Goal: Information Seeking & Learning: Compare options

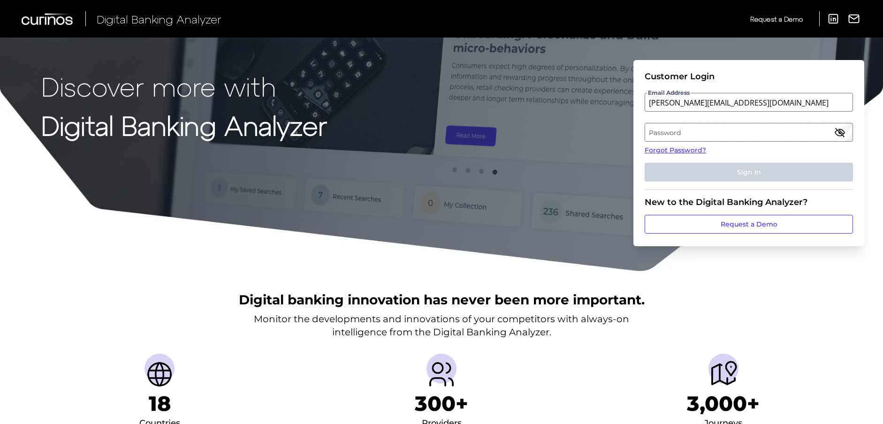
type input "[PERSON_NAME][EMAIL_ADDRESS][DOMAIN_NAME]"
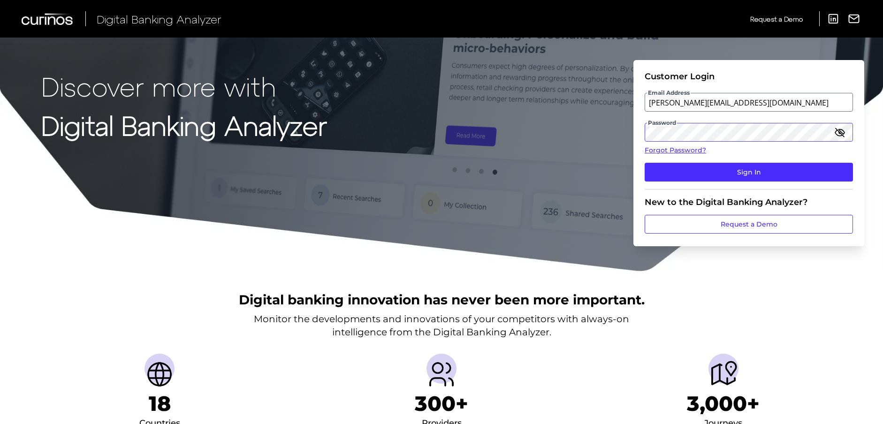
click at [645, 163] on button "Sign In" at bounding box center [749, 172] width 208 height 19
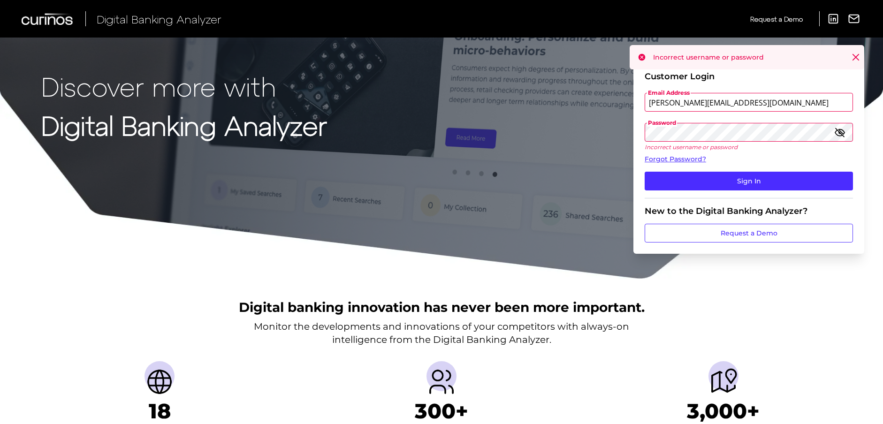
click at [843, 133] on icon "button" at bounding box center [840, 132] width 9 height 7
click at [843, 133] on icon "button" at bounding box center [840, 132] width 11 height 11
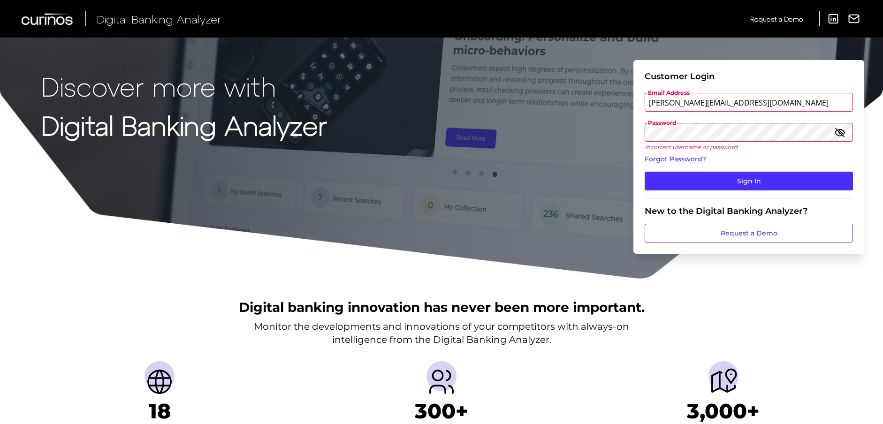
click at [722, 122] on fieldset "Customer Login Email Address michael.brown2@ally.com Password Incorrect usernam…" at bounding box center [749, 134] width 208 height 127
click at [645, 172] on button "Sign In" at bounding box center [749, 181] width 208 height 19
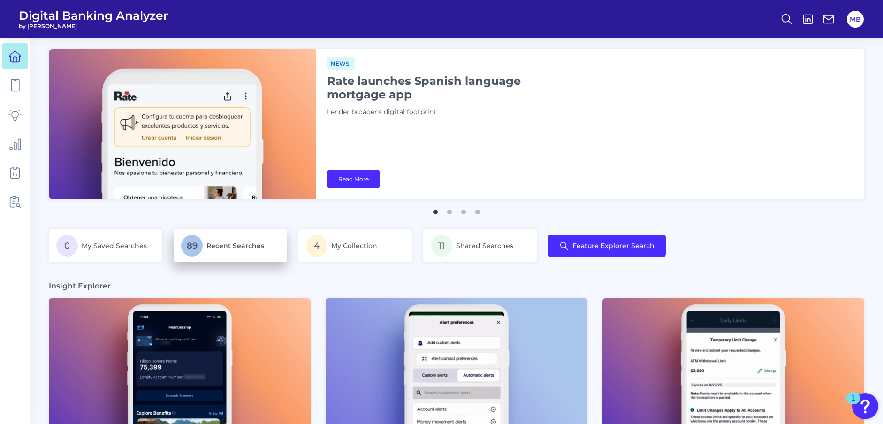
click at [237, 243] on span "Recent Searches" at bounding box center [236, 246] width 58 height 8
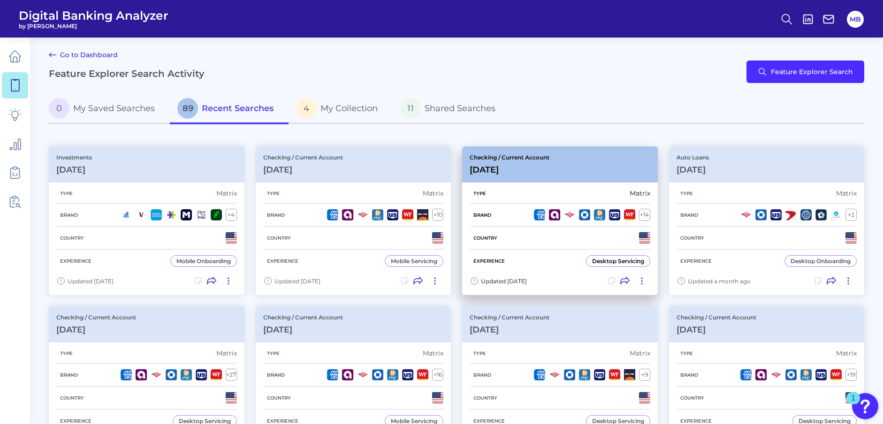
click at [540, 175] on h3 "[DATE]" at bounding box center [510, 170] width 80 height 10
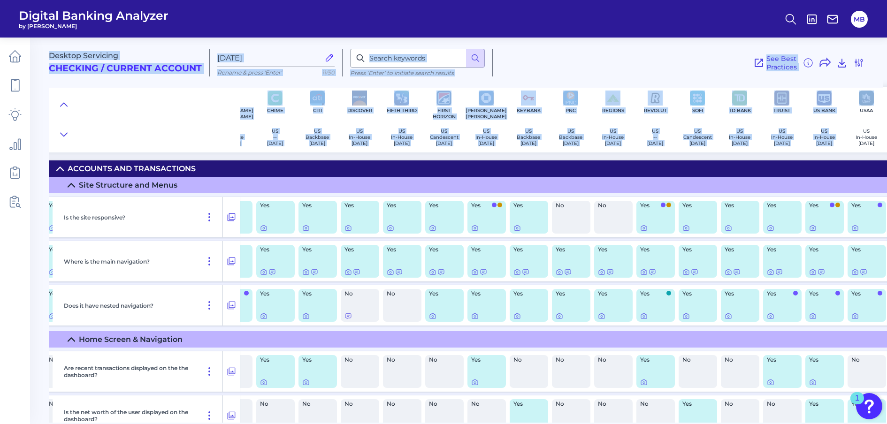
drag, startPoint x: 884, startPoint y: 34, endPoint x: 879, endPoint y: 101, distance: 67.8
click at [879, 101] on div "Digital Banking Analyzer by Curinos MB Desktop Servicing Checking / Current Acc…" at bounding box center [443, 212] width 887 height 424
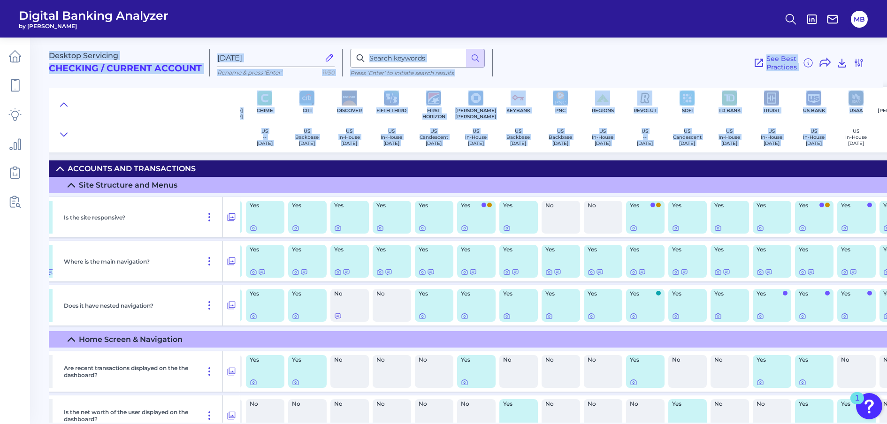
drag, startPoint x: 879, startPoint y: 101, endPoint x: 645, endPoint y: 46, distance: 239.9
click at [645, 46] on div "Desktop Servicing Checking / Current Account Sep 09 2025 Rename & press 'Enter'…" at bounding box center [466, 59] width 835 height 58
click at [883, 157] on div "Desktop Servicing Checking / Current Account Sep 09 2025 Rename & press 'Enter'…" at bounding box center [468, 227] width 838 height 392
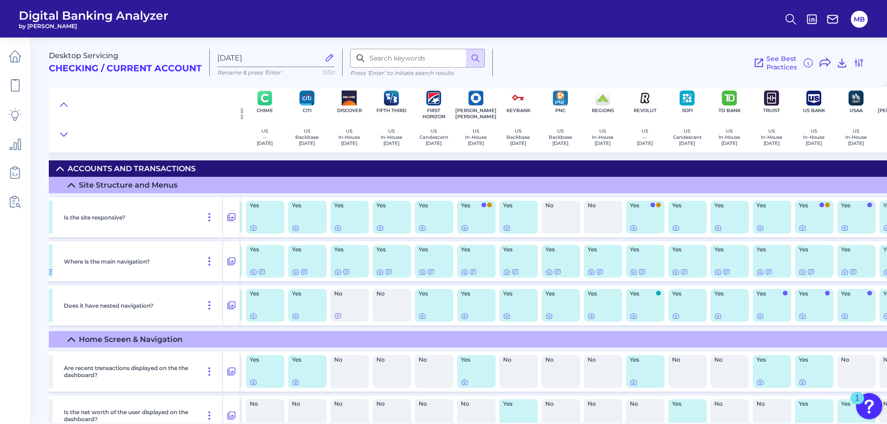
click at [181, 135] on div at bounding box center [145, 120] width 192 height 66
click at [883, 39] on div "Desktop Servicing Checking / Current Account Sep 09 2025 Rename & press 'Enter'…" at bounding box center [466, 59] width 835 height 58
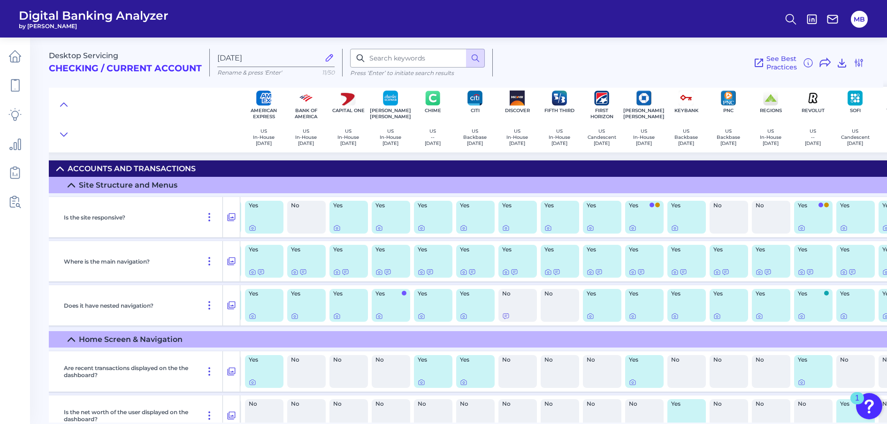
scroll to position [0, 0]
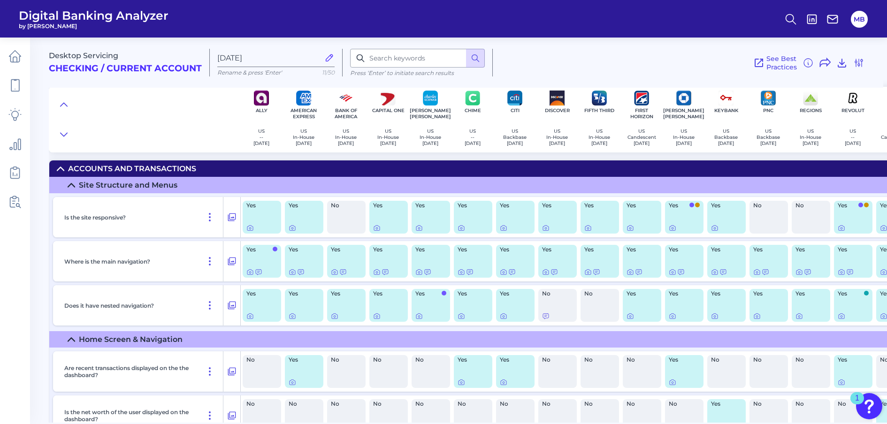
click at [188, 105] on div at bounding box center [145, 120] width 192 height 66
click at [207, 263] on icon at bounding box center [209, 261] width 11 height 11
click at [185, 144] on div at bounding box center [145, 120] width 192 height 66
click at [232, 263] on icon at bounding box center [232, 262] width 8 height 8
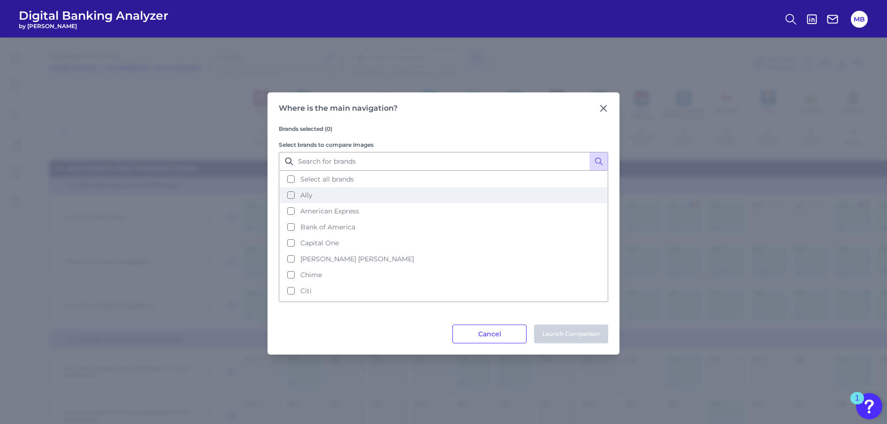
click at [294, 199] on button "Ally" at bounding box center [444, 195] width 328 height 16
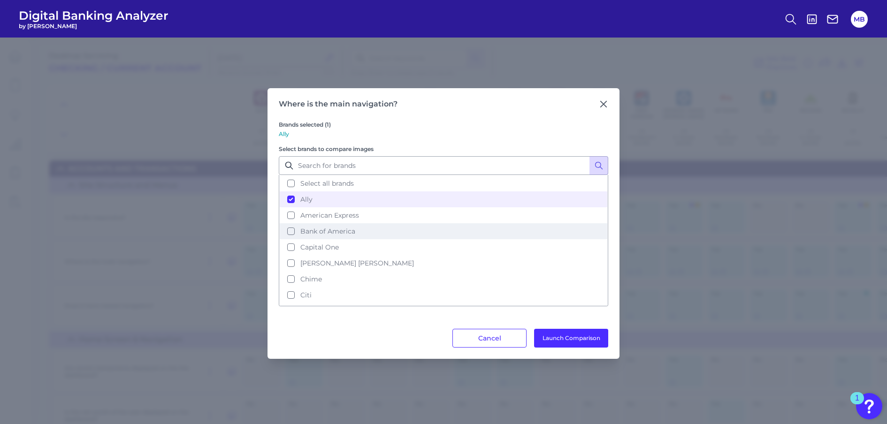
click at [292, 235] on button "Bank of America" at bounding box center [444, 231] width 328 height 16
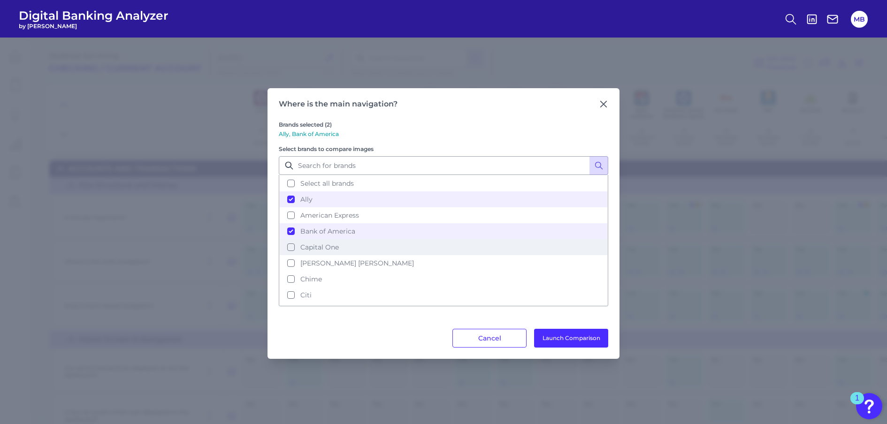
click at [291, 249] on button "Capital One" at bounding box center [444, 247] width 328 height 16
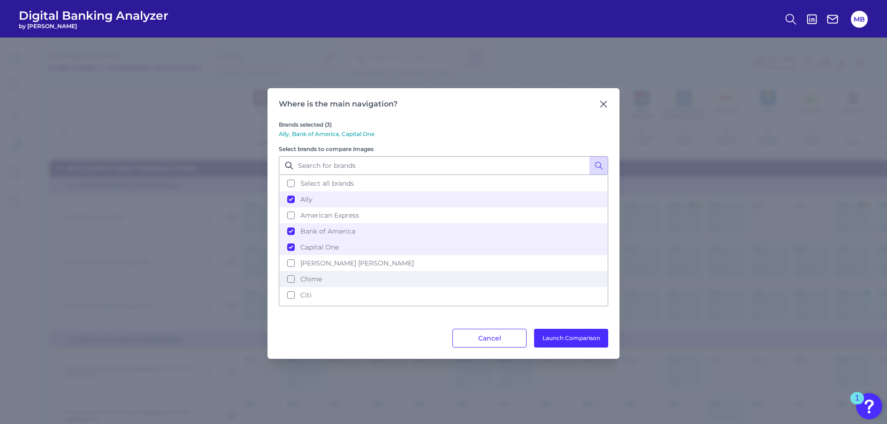
click at [303, 275] on span "Chime" at bounding box center [311, 279] width 22 height 8
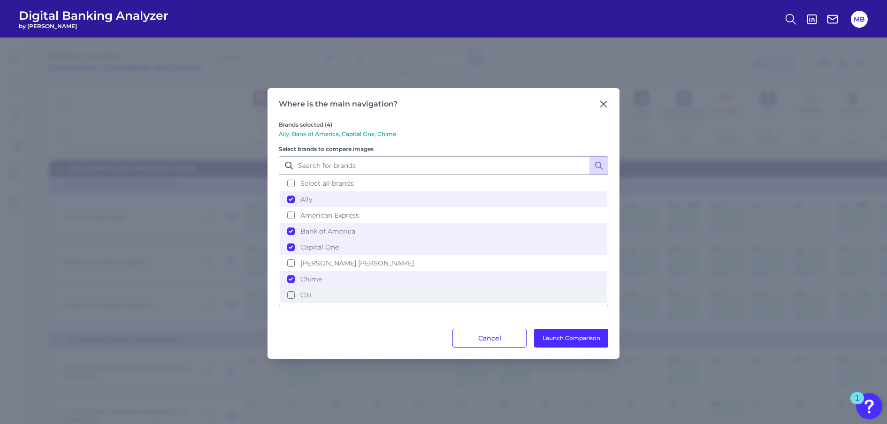
click at [291, 292] on button "Citi" at bounding box center [444, 295] width 328 height 16
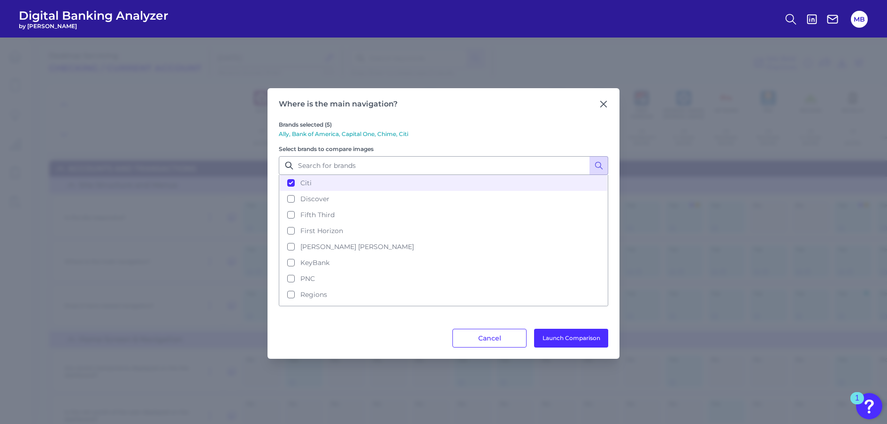
scroll to position [120, 0]
click at [294, 191] on button "Discover" at bounding box center [444, 191] width 328 height 16
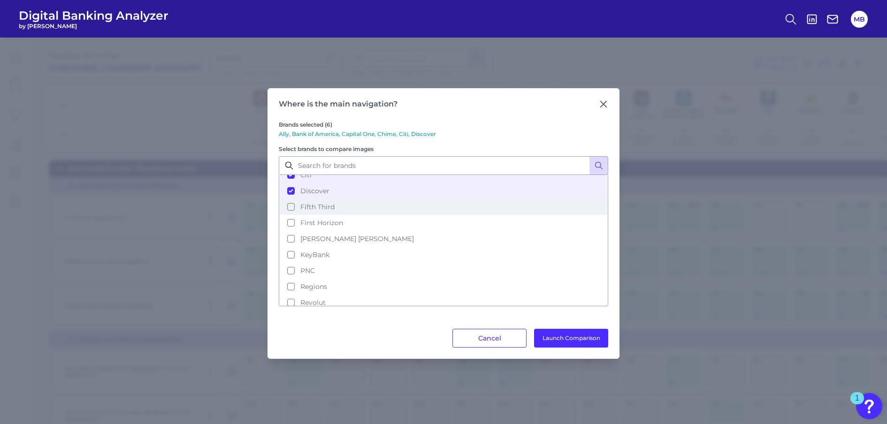
click at [292, 209] on button "Fifth Third" at bounding box center [444, 207] width 328 height 16
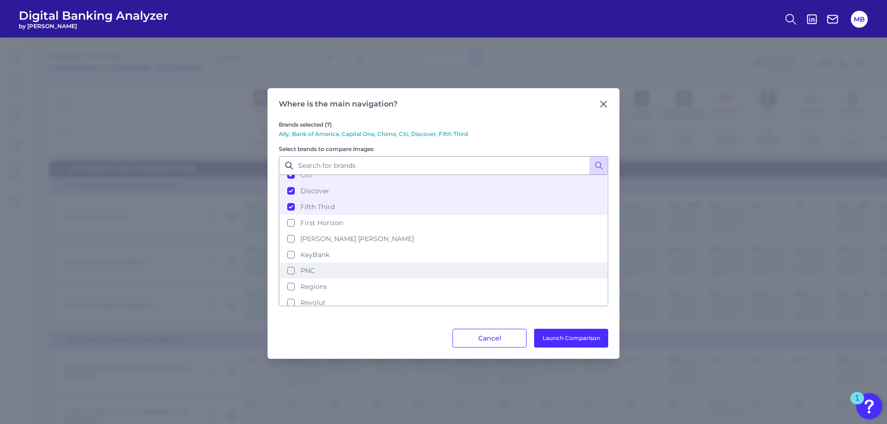
click at [293, 274] on button "PNC" at bounding box center [444, 271] width 328 height 16
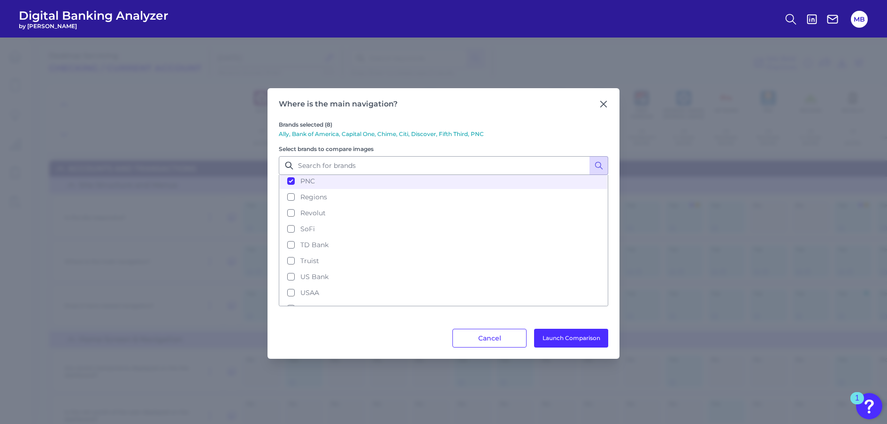
scroll to position [221, 0]
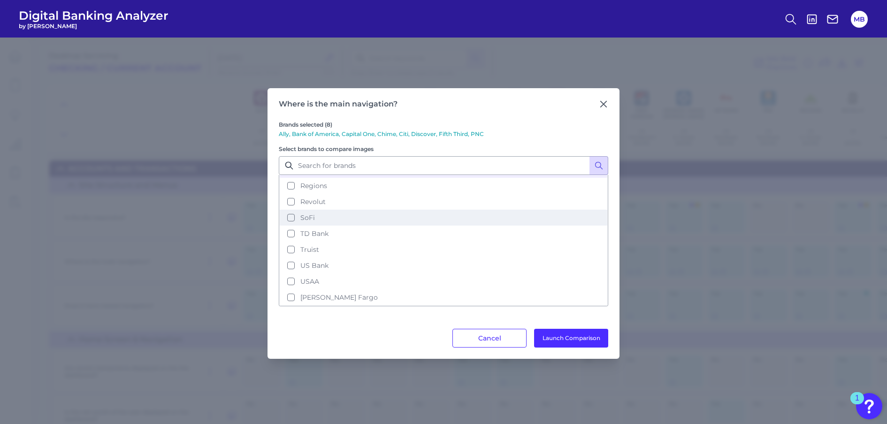
click at [292, 219] on button "SoFi" at bounding box center [444, 218] width 328 height 16
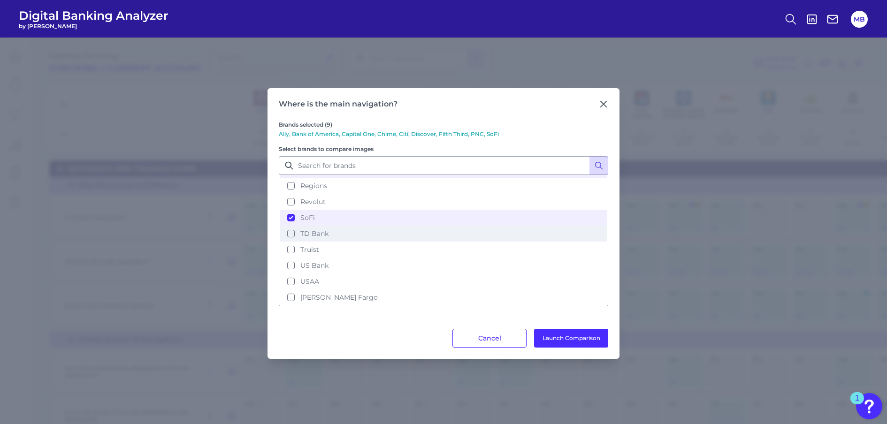
click at [298, 234] on button "TD Bank" at bounding box center [444, 234] width 328 height 16
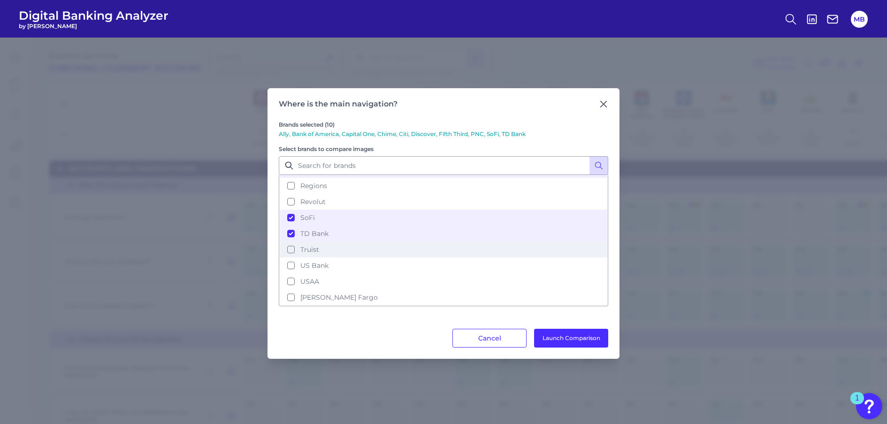
click at [298, 245] on button "Truist" at bounding box center [444, 250] width 328 height 16
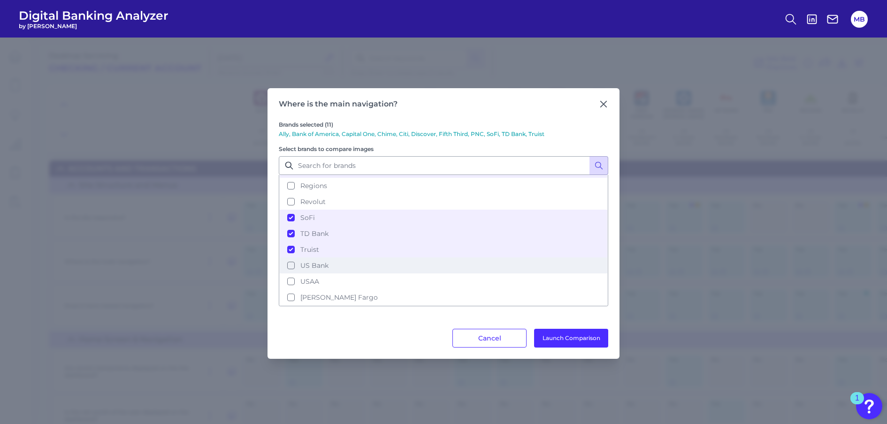
click at [299, 266] on button "US Bank" at bounding box center [444, 266] width 328 height 16
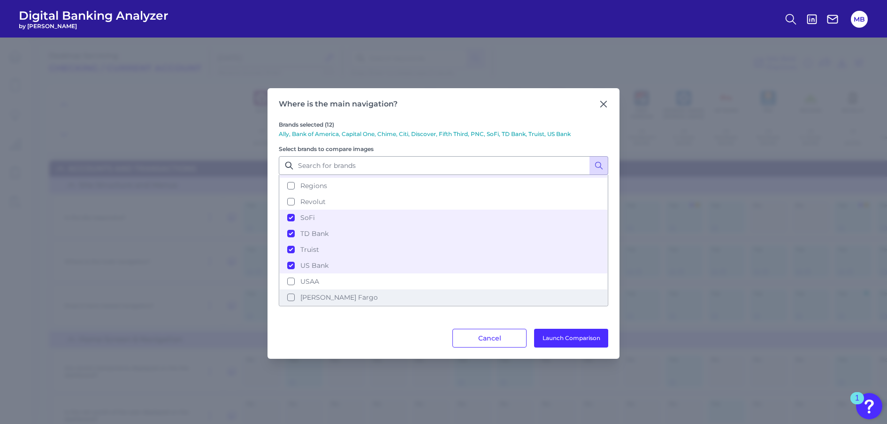
click at [310, 298] on span "[PERSON_NAME] Fargo" at bounding box center [338, 297] width 77 height 8
click at [566, 335] on button "Launch Comparison" at bounding box center [571, 338] width 74 height 19
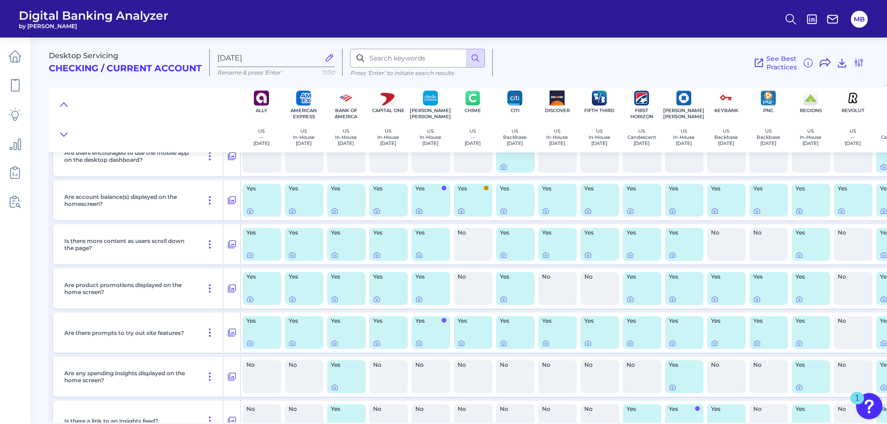
scroll to position [533, 0]
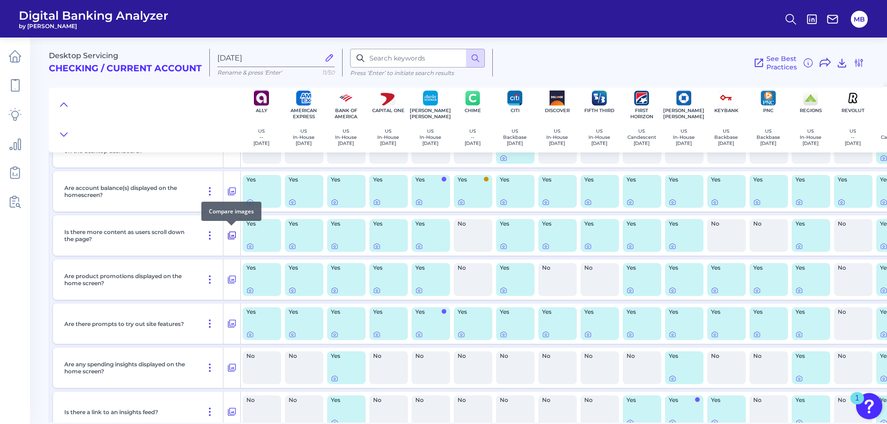
click at [234, 236] on icon at bounding box center [232, 236] width 8 height 8
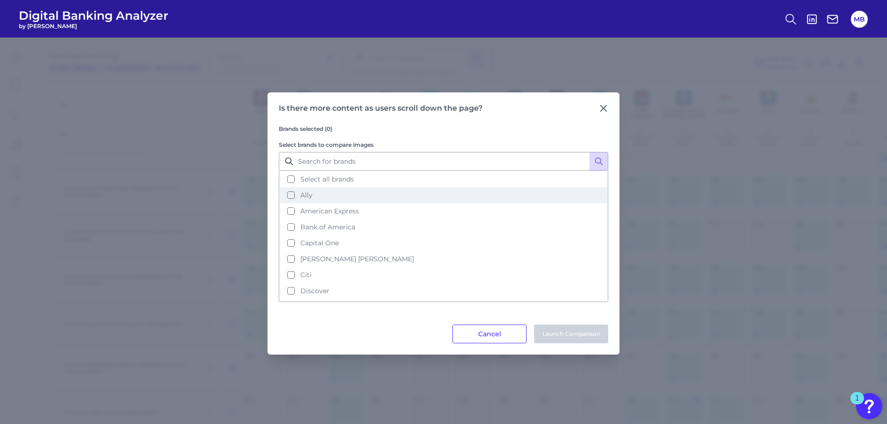
click at [292, 194] on button "Ally" at bounding box center [444, 195] width 328 height 16
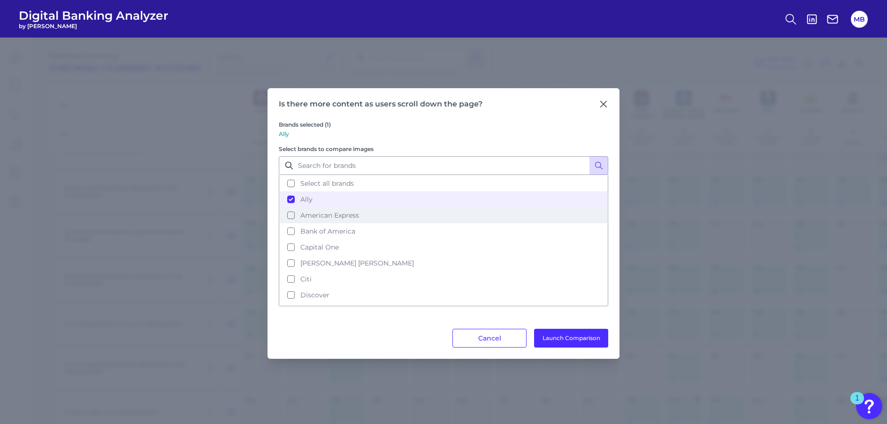
click at [287, 216] on button "American Express" at bounding box center [444, 215] width 328 height 16
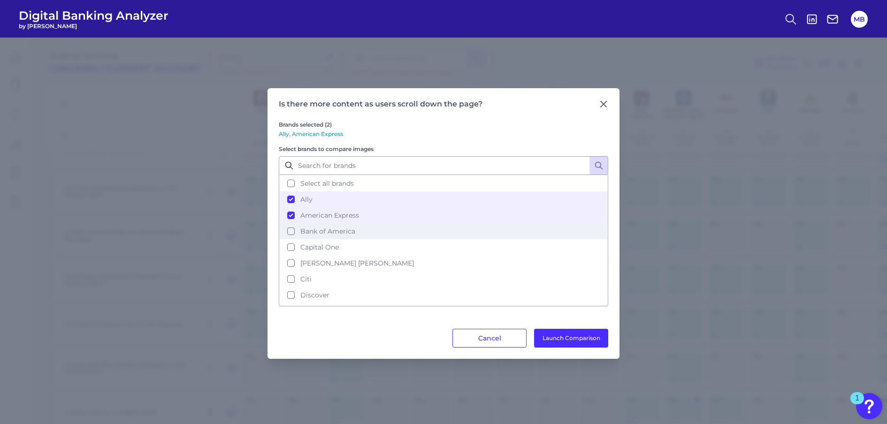
click at [291, 227] on button "Bank of America" at bounding box center [444, 231] width 328 height 16
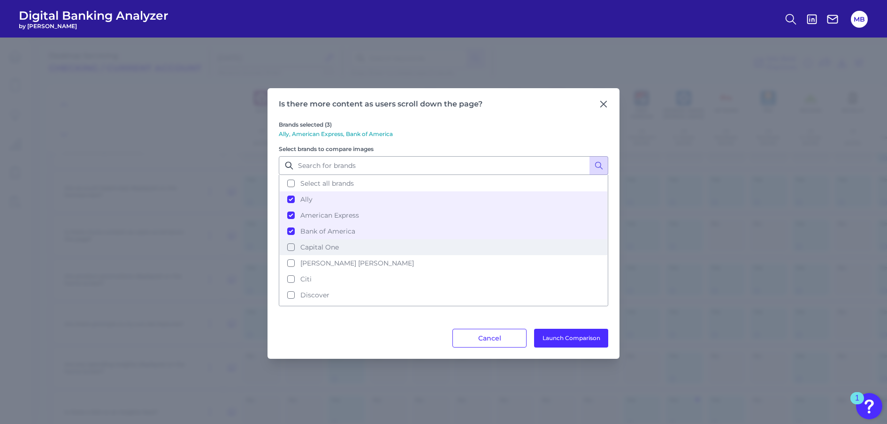
click at [289, 246] on button "Capital One" at bounding box center [444, 247] width 328 height 16
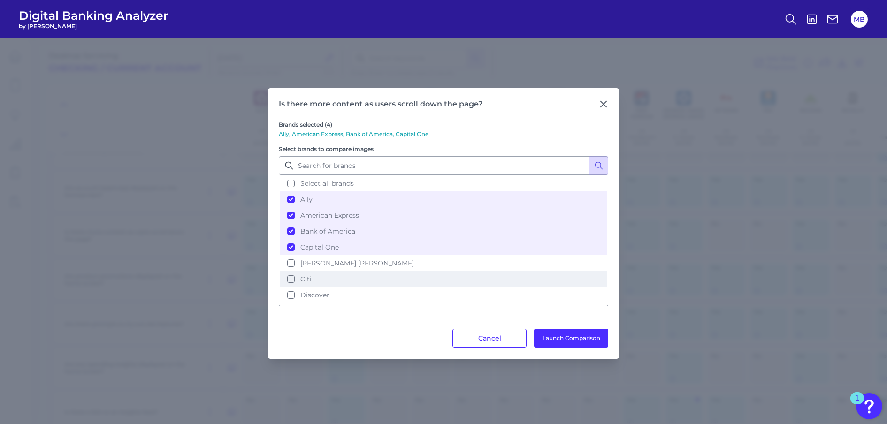
click at [290, 282] on button "Citi" at bounding box center [444, 279] width 328 height 16
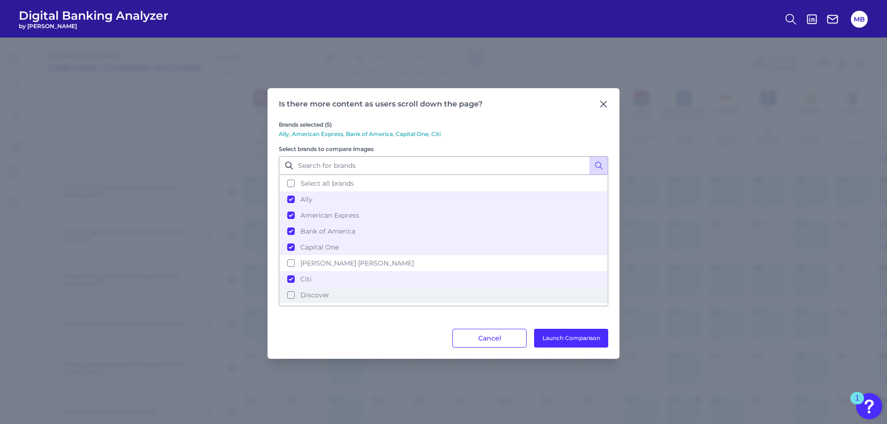
click at [290, 293] on button "Discover" at bounding box center [444, 295] width 328 height 16
drag, startPoint x: 609, startPoint y: 194, endPoint x: 607, endPoint y: 217, distance: 23.6
click at [607, 217] on div "Is there more content as users scroll down the page? Brands selected (6) Ally, …" at bounding box center [444, 223] width 352 height 271
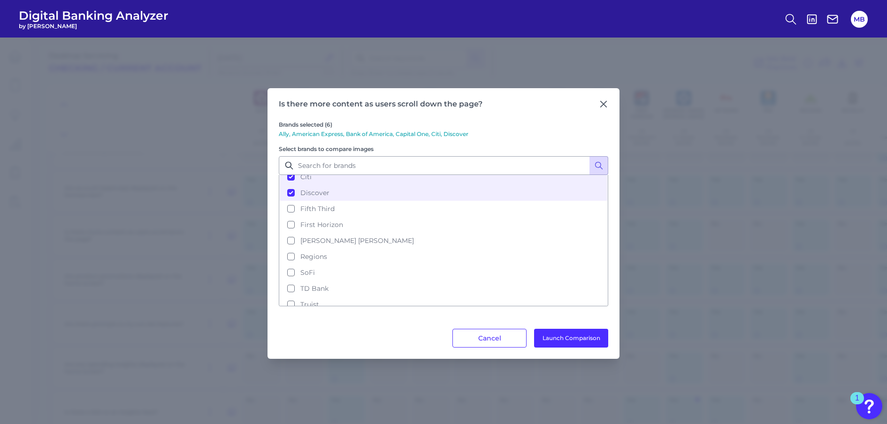
scroll to position [104, 0]
click at [308, 208] on span "Fifth Third" at bounding box center [317, 207] width 34 height 8
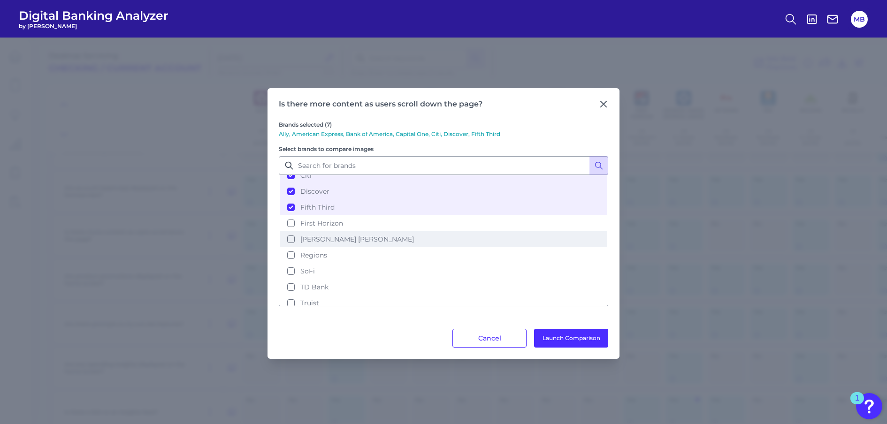
click at [307, 239] on span "[PERSON_NAME] [PERSON_NAME]" at bounding box center [357, 239] width 114 height 8
click at [304, 276] on button "SoFi" at bounding box center [444, 271] width 328 height 16
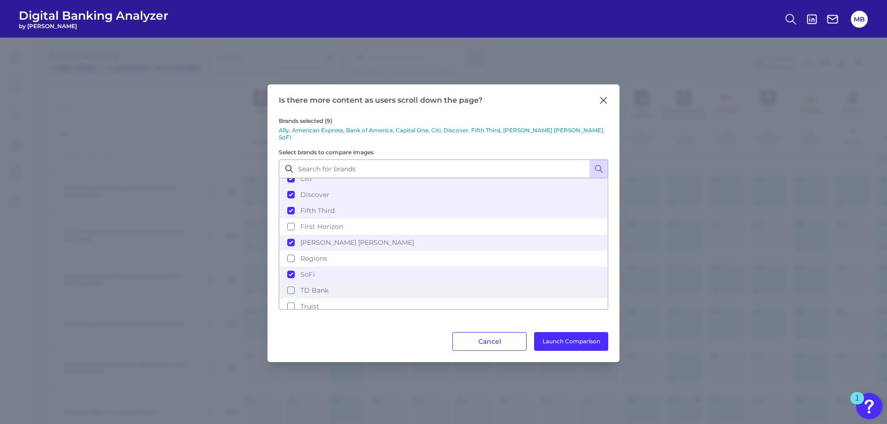
click at [309, 287] on span "TD Bank" at bounding box center [314, 290] width 28 height 8
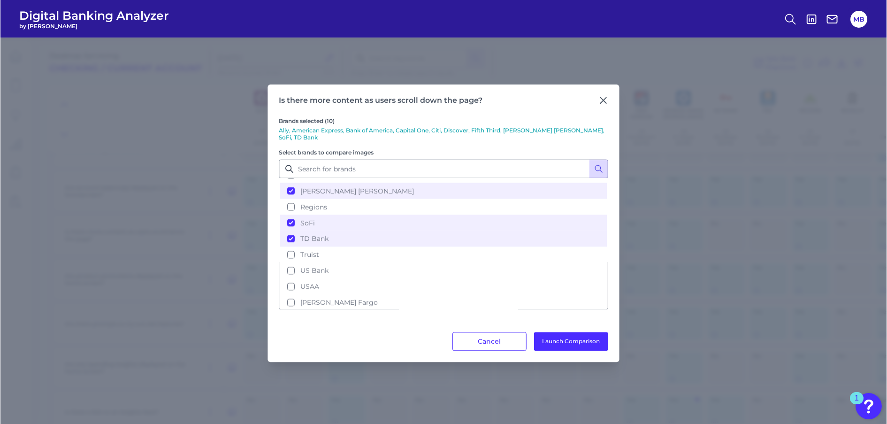
scroll to position [157, 0]
click at [296, 255] on button "Truist" at bounding box center [444, 253] width 328 height 16
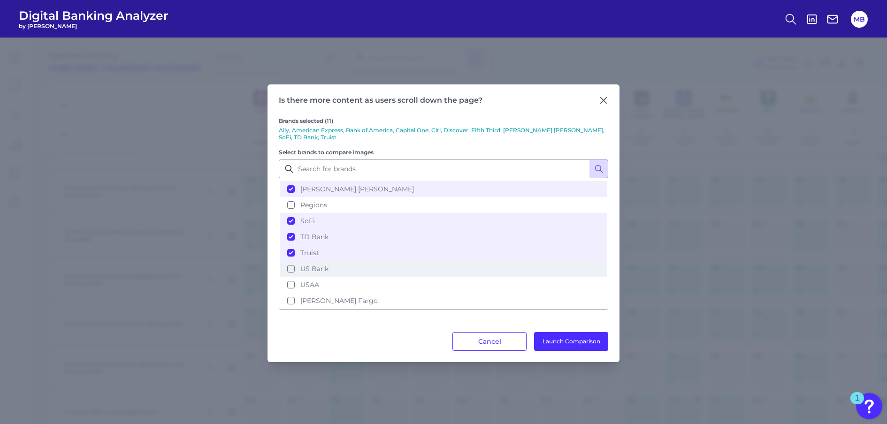
click at [307, 271] on span "US Bank" at bounding box center [314, 269] width 28 height 8
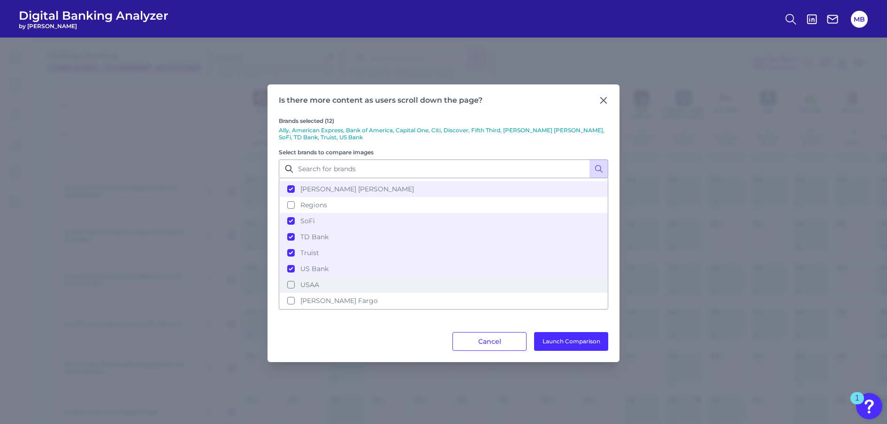
click at [311, 283] on span "USAA" at bounding box center [309, 285] width 19 height 8
click at [321, 299] on span "[PERSON_NAME] Fargo" at bounding box center [338, 301] width 77 height 8
click at [572, 341] on button "Launch Comparison" at bounding box center [571, 341] width 74 height 19
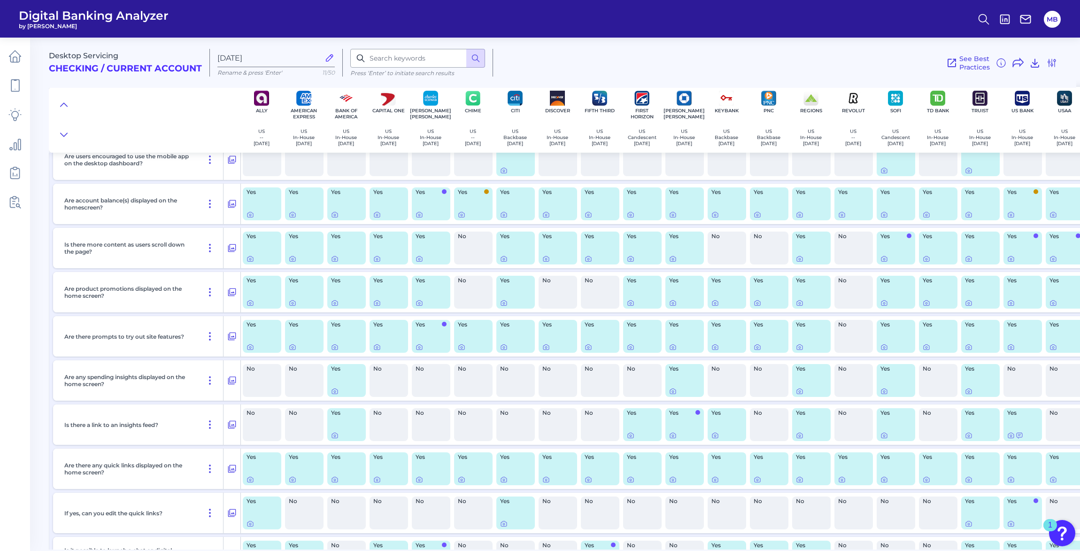
scroll to position [500, 0]
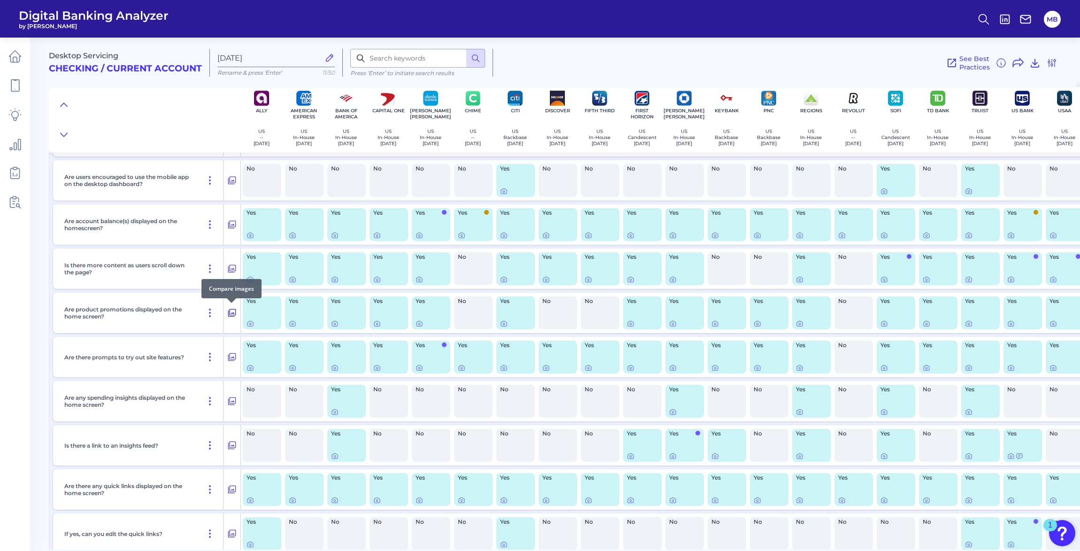
click at [233, 314] on icon at bounding box center [231, 312] width 9 height 11
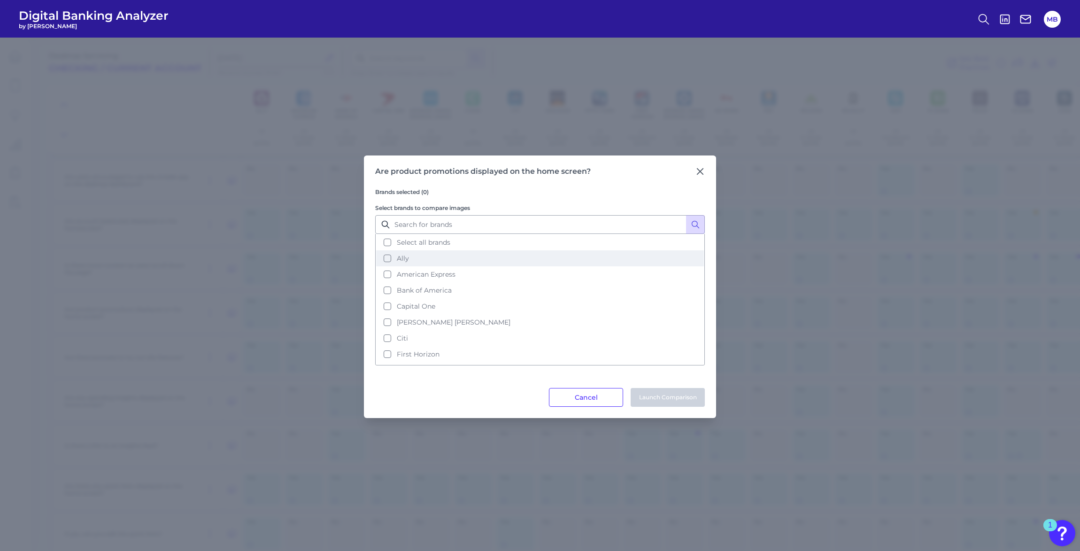
click at [395, 260] on button "Ally" at bounding box center [540, 258] width 328 height 16
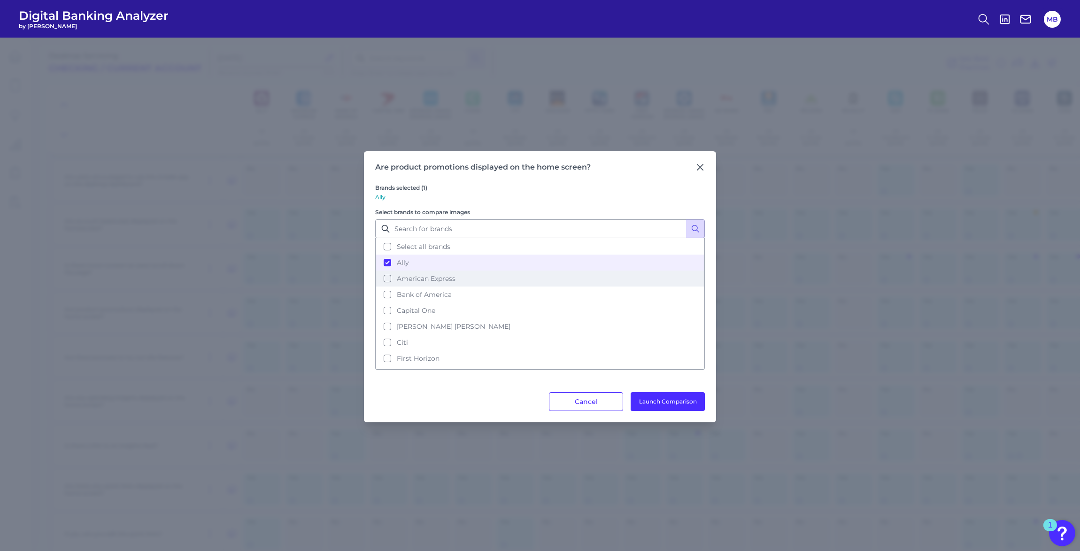
click at [385, 280] on button "American Express" at bounding box center [540, 278] width 328 height 16
click at [389, 291] on button "Bank of America" at bounding box center [540, 294] width 328 height 16
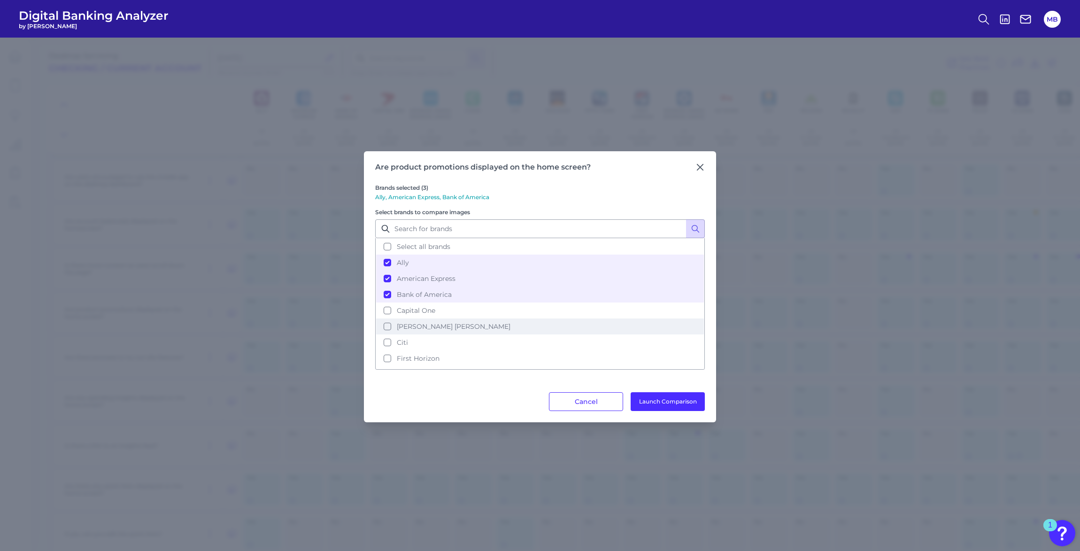
click at [393, 305] on button "Capital One" at bounding box center [540, 310] width 328 height 16
click at [400, 324] on span "Charles Schwab" at bounding box center [454, 326] width 114 height 8
click at [403, 327] on span "Charles Schwab" at bounding box center [454, 326] width 114 height 8
click at [403, 339] on span "Citi" at bounding box center [402, 342] width 11 height 8
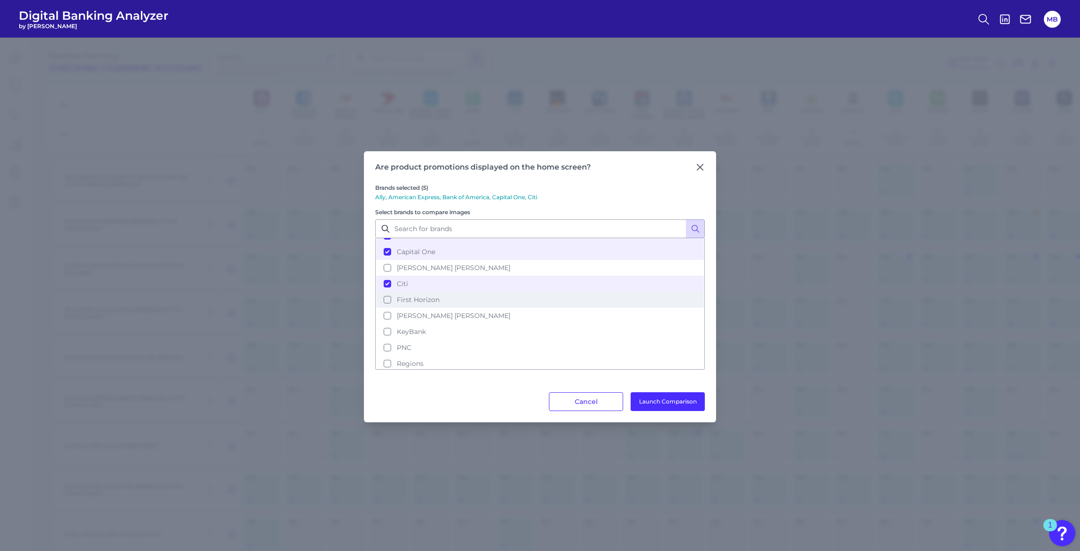
click at [431, 301] on button "First Horizon" at bounding box center [540, 299] width 328 height 16
click at [423, 312] on span "[PERSON_NAME] [PERSON_NAME]" at bounding box center [454, 315] width 114 height 8
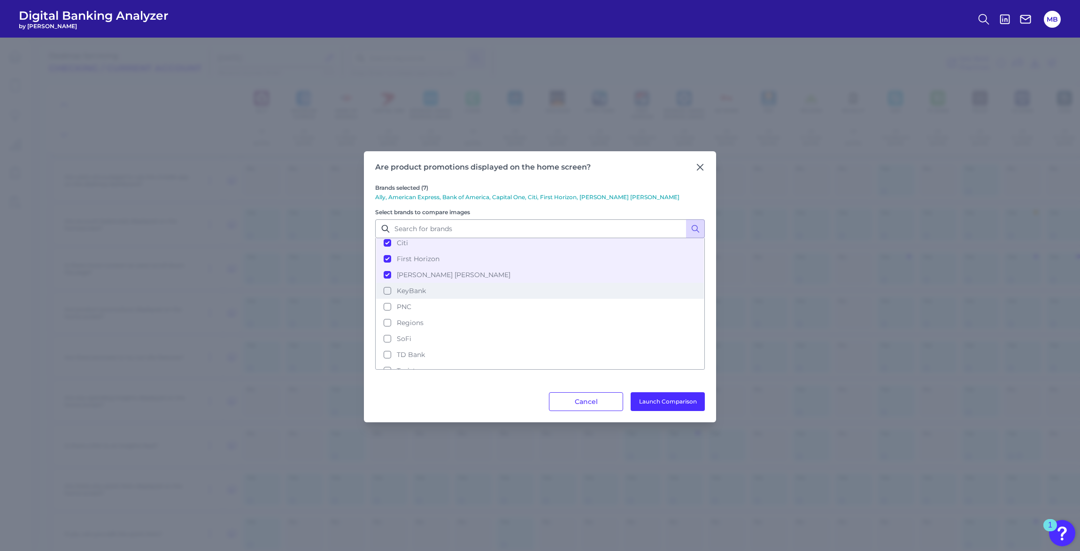
scroll to position [117, 0]
click at [402, 285] on span "PNC" at bounding box center [404, 288] width 15 height 8
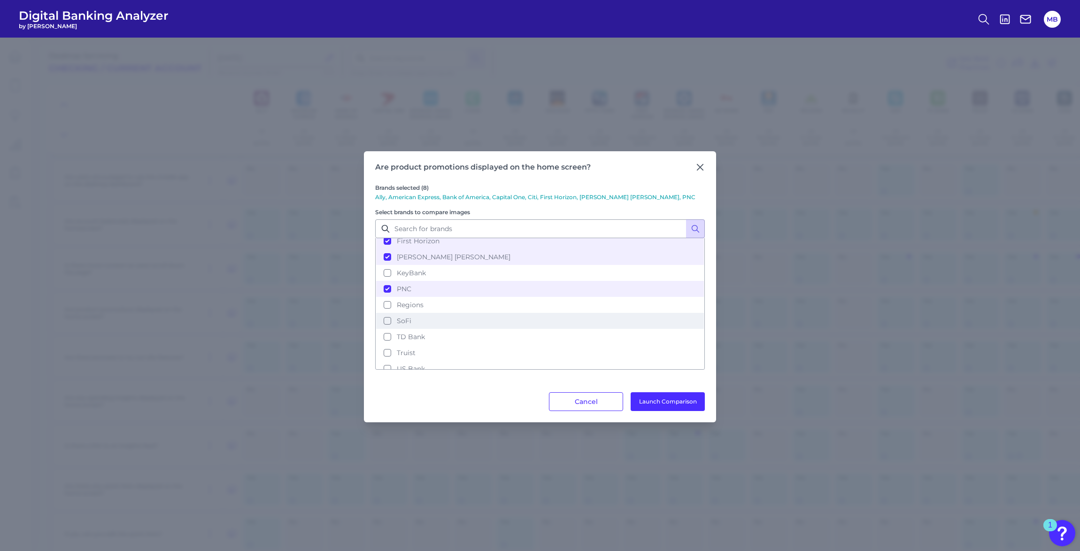
click at [401, 316] on span "SoFi" at bounding box center [404, 320] width 15 height 8
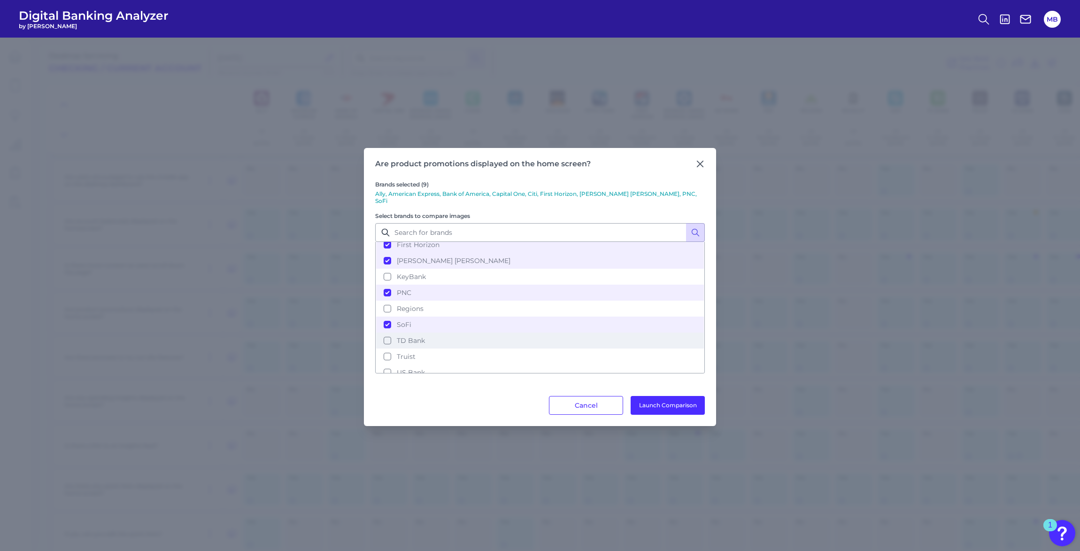
click at [401, 336] on span "TD Bank" at bounding box center [411, 340] width 28 height 8
click at [404, 352] on span "Truist" at bounding box center [406, 356] width 19 height 8
click at [406, 368] on span "US Bank" at bounding box center [411, 372] width 28 height 8
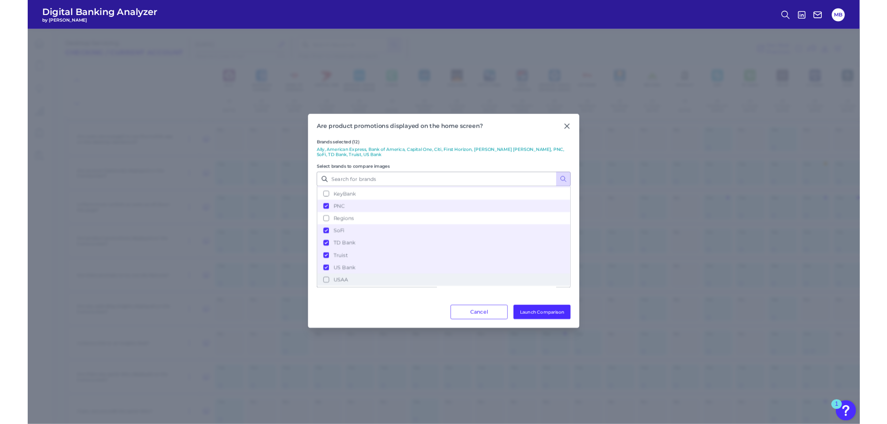
scroll to position [153, 0]
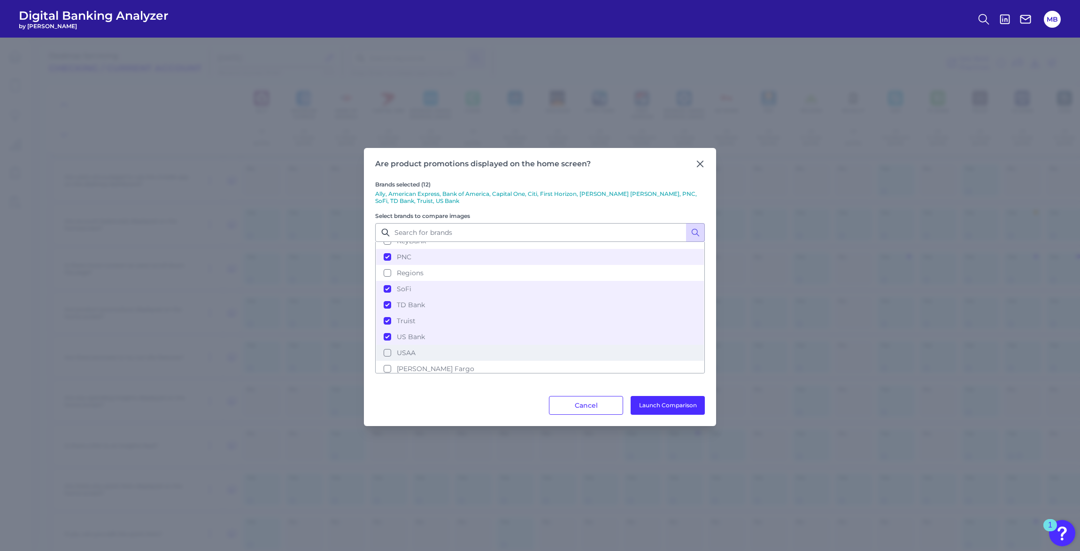
click at [414, 348] on span "USAA" at bounding box center [406, 352] width 19 height 8
click at [416, 364] on span "[PERSON_NAME] Fargo" at bounding box center [435, 368] width 77 height 8
click at [679, 404] on button "Launch Comparison" at bounding box center [667, 405] width 74 height 19
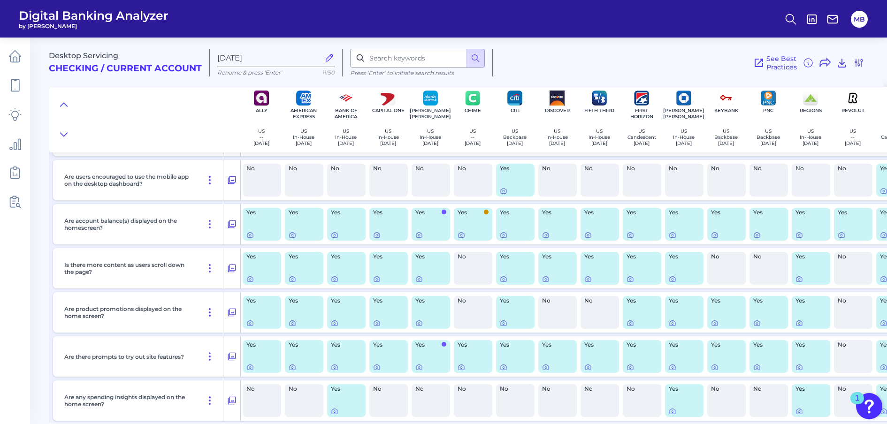
scroll to position [500, 0]
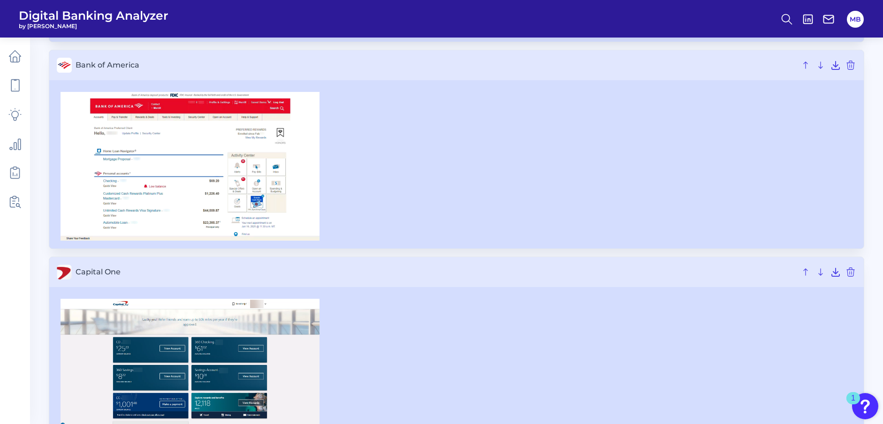
scroll to position [17, 0]
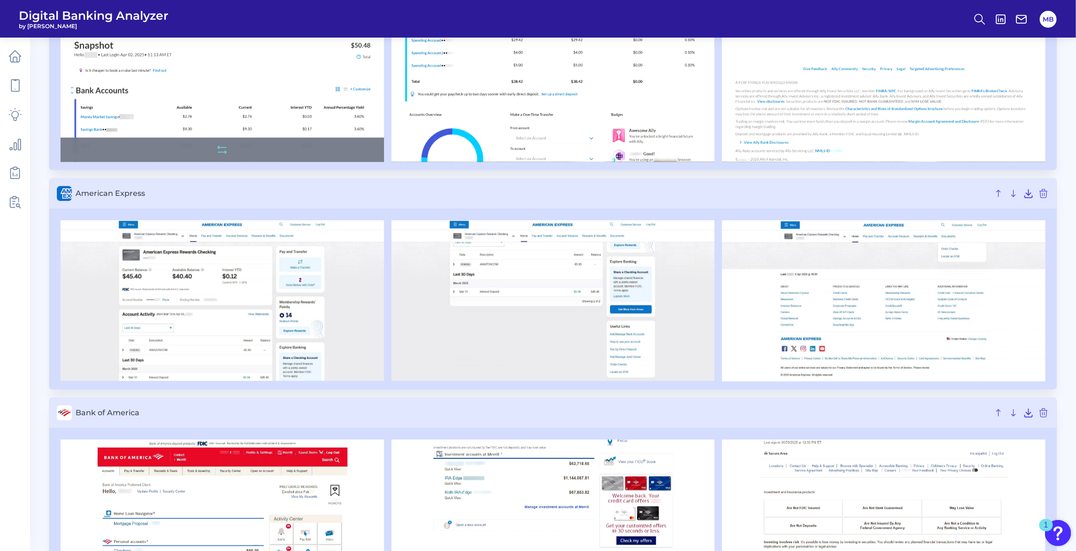
scroll to position [235, 0]
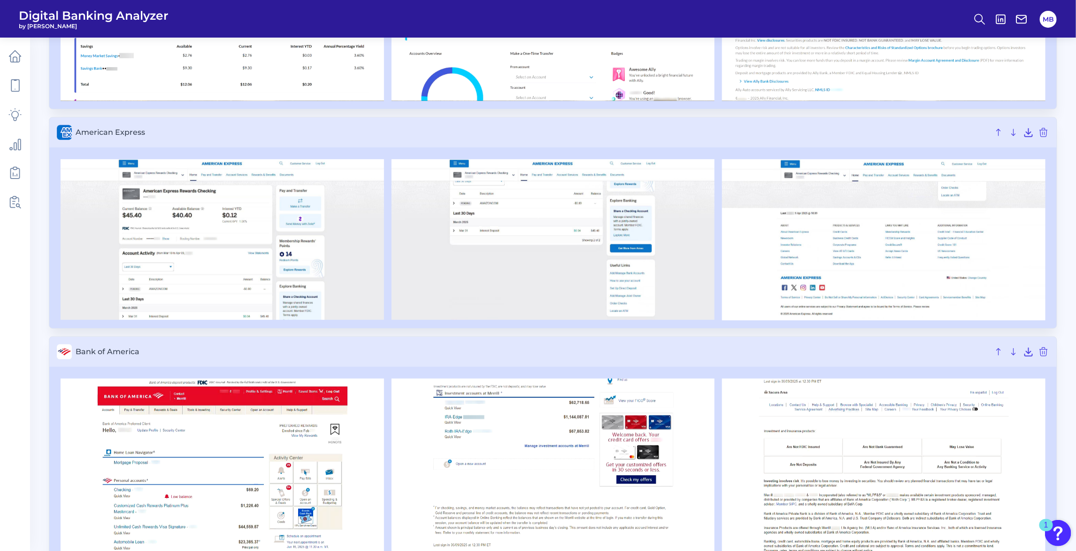
drag, startPoint x: 245, startPoint y: 222, endPoint x: 266, endPoint y: 144, distance: 80.6
click at [266, 144] on h3 "American Express" at bounding box center [552, 132] width 1007 height 30
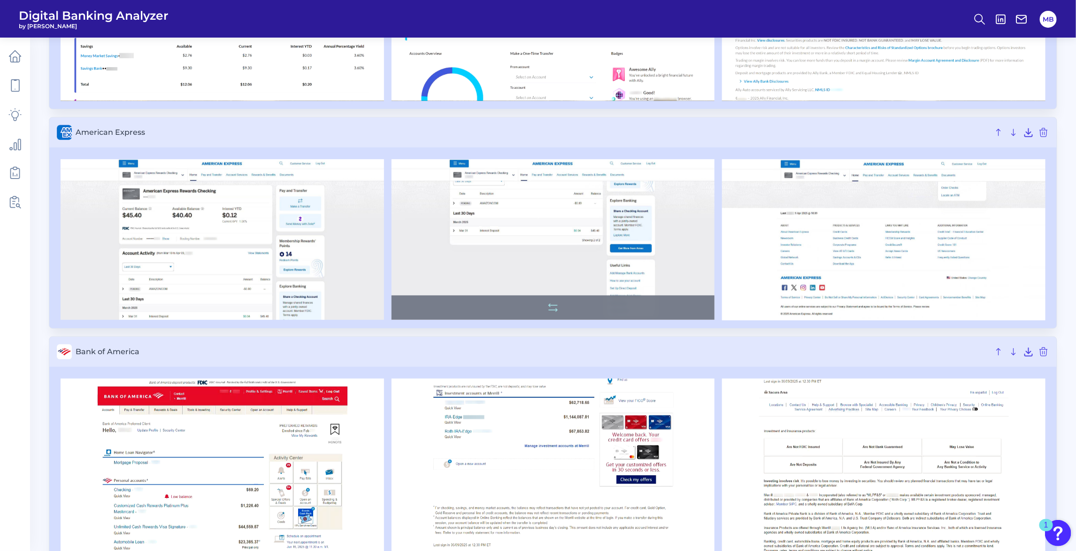
click at [585, 243] on img at bounding box center [552, 239] width 323 height 161
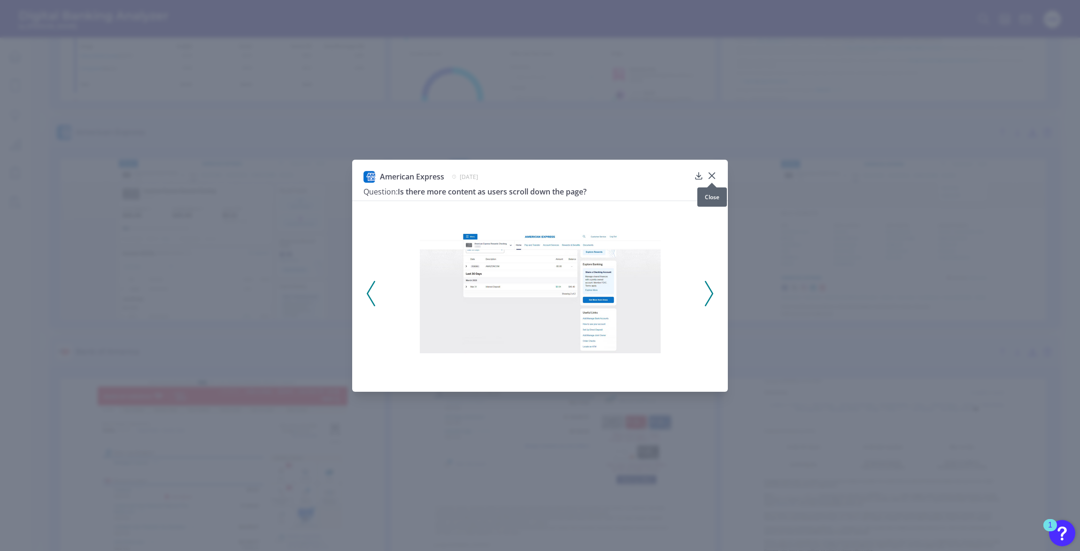
click at [710, 176] on icon at bounding box center [711, 175] width 9 height 9
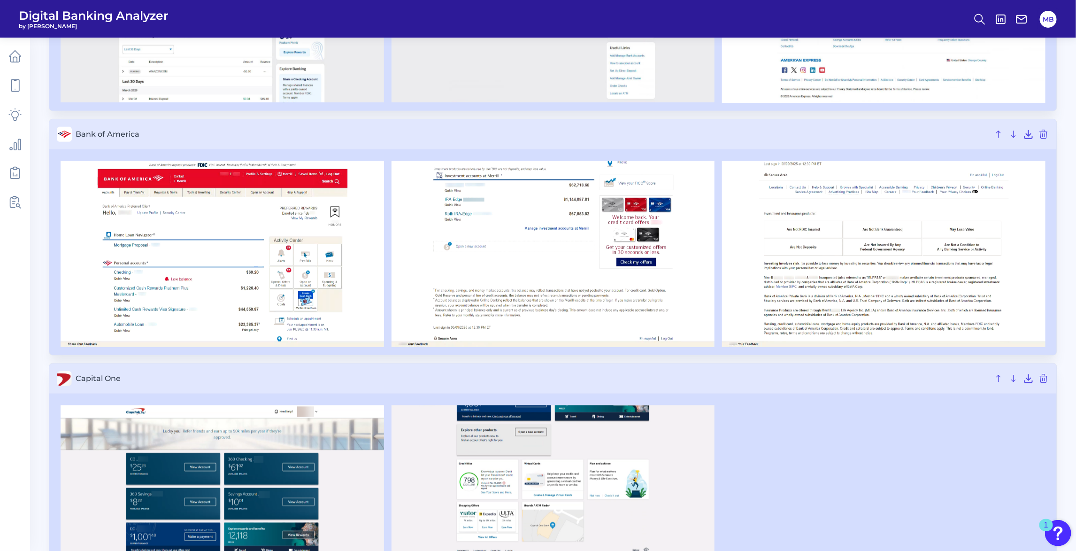
scroll to position [469, 0]
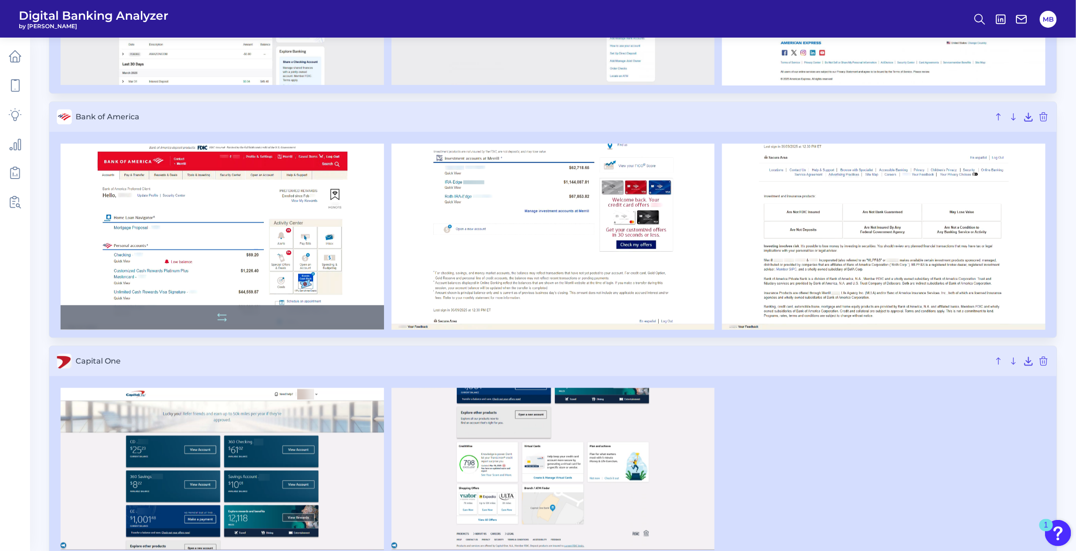
click at [229, 258] on img at bounding box center [222, 237] width 323 height 186
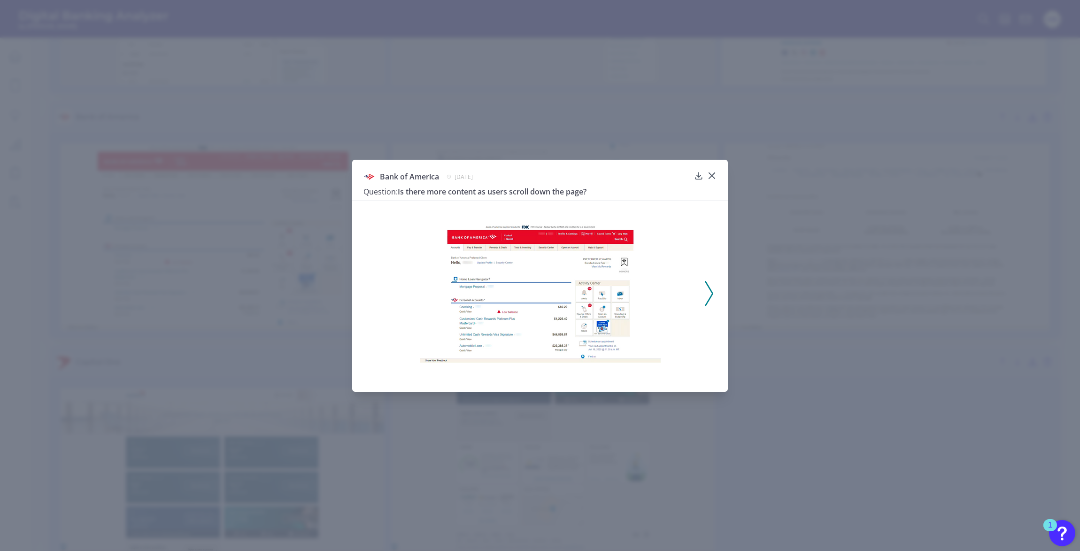
drag, startPoint x: 229, startPoint y: 258, endPoint x: 710, endPoint y: 172, distance: 488.3
click at [710, 172] on icon at bounding box center [711, 175] width 9 height 9
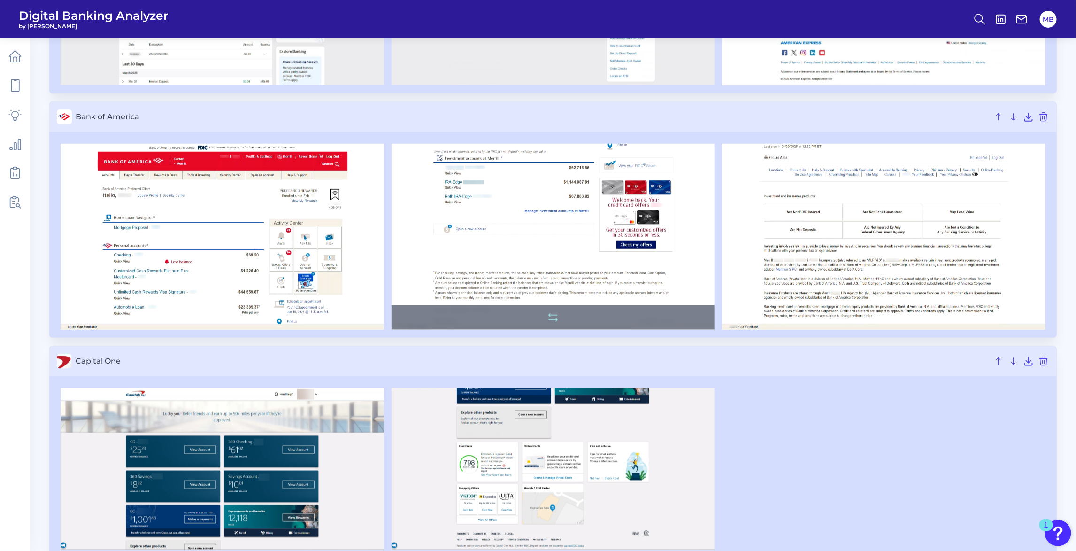
click at [606, 262] on img at bounding box center [552, 237] width 323 height 186
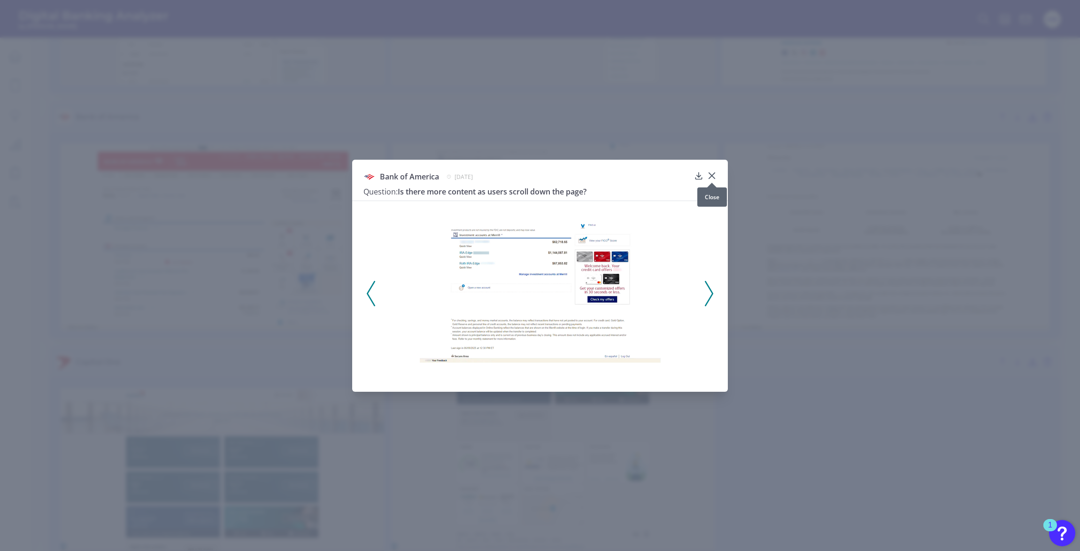
click at [711, 178] on div at bounding box center [711, 182] width 9 height 9
click at [710, 175] on icon at bounding box center [711, 175] width 9 height 9
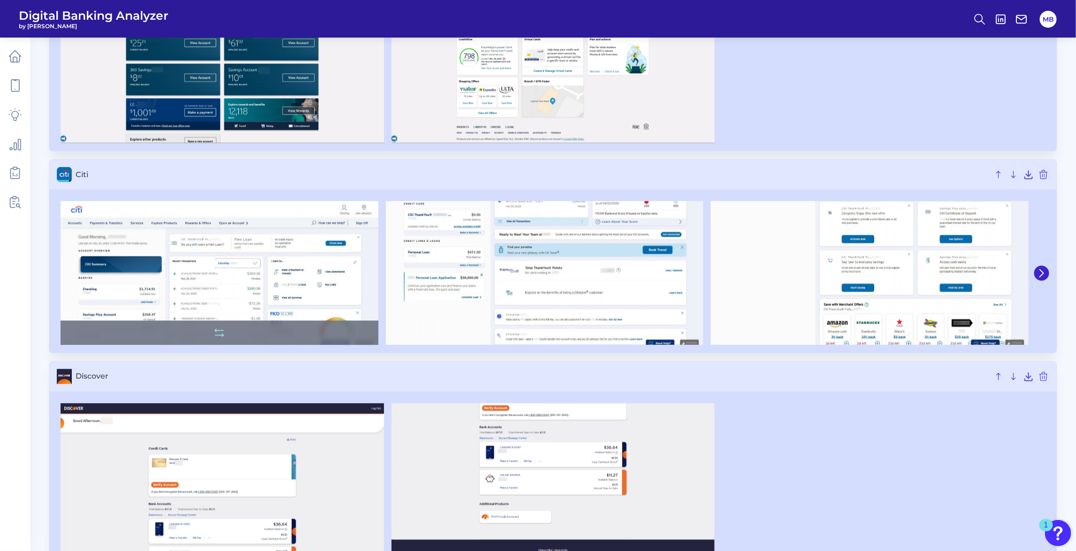
scroll to position [880, 0]
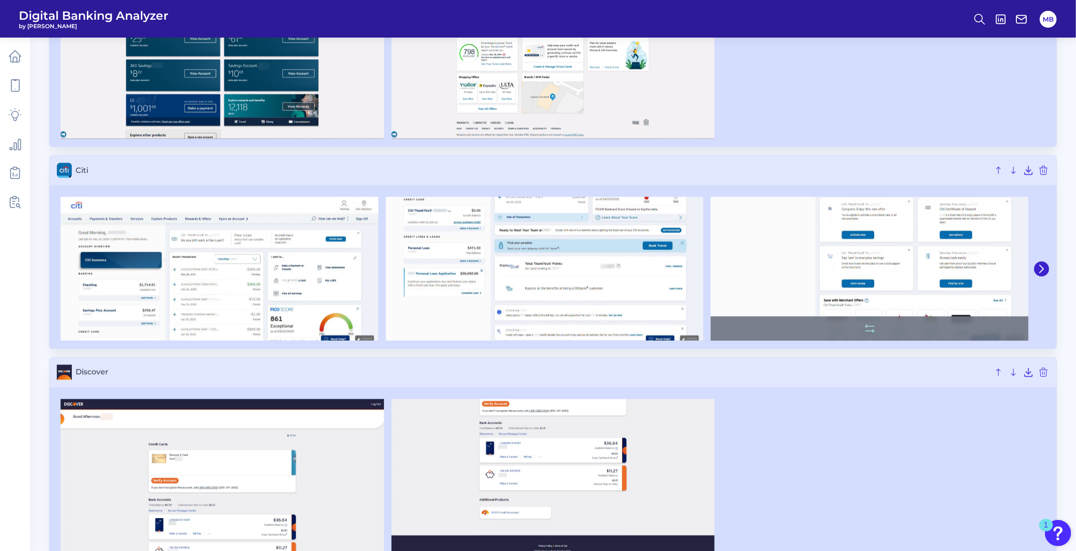
click at [804, 268] on img at bounding box center [870, 269] width 318 height 144
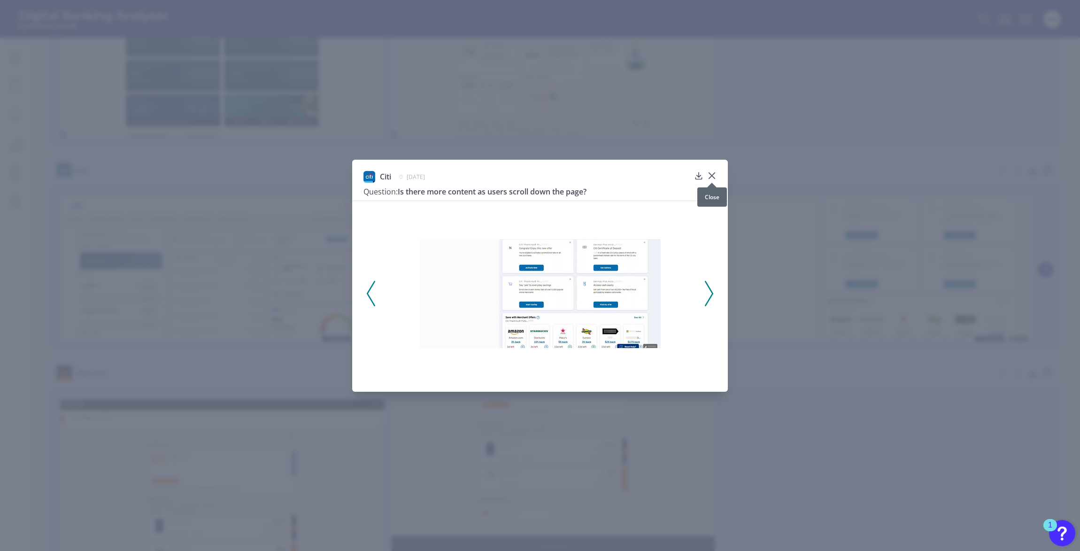
click at [712, 175] on icon at bounding box center [712, 176] width 6 height 6
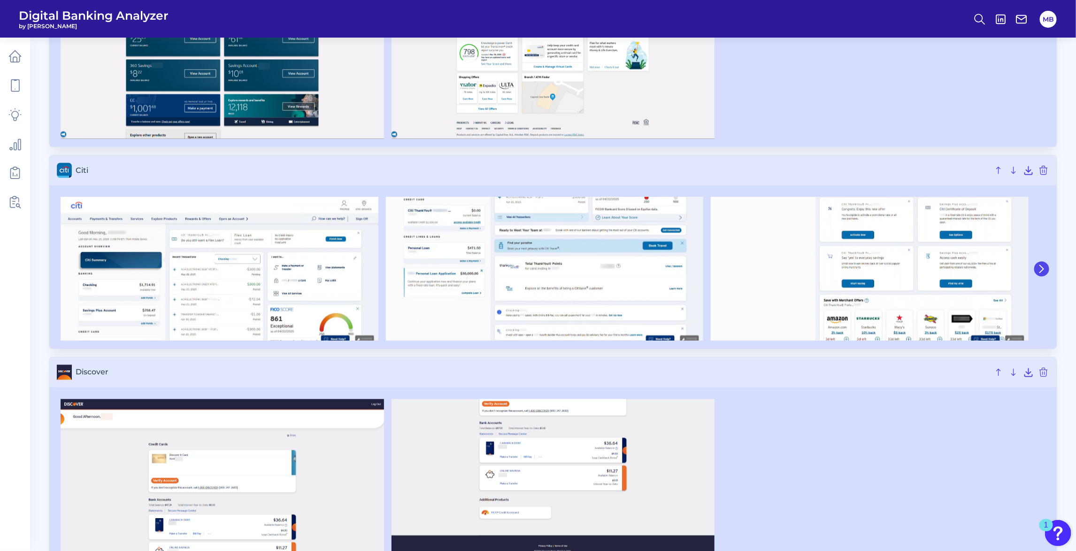
click at [887, 272] on icon at bounding box center [1041, 269] width 8 height 8
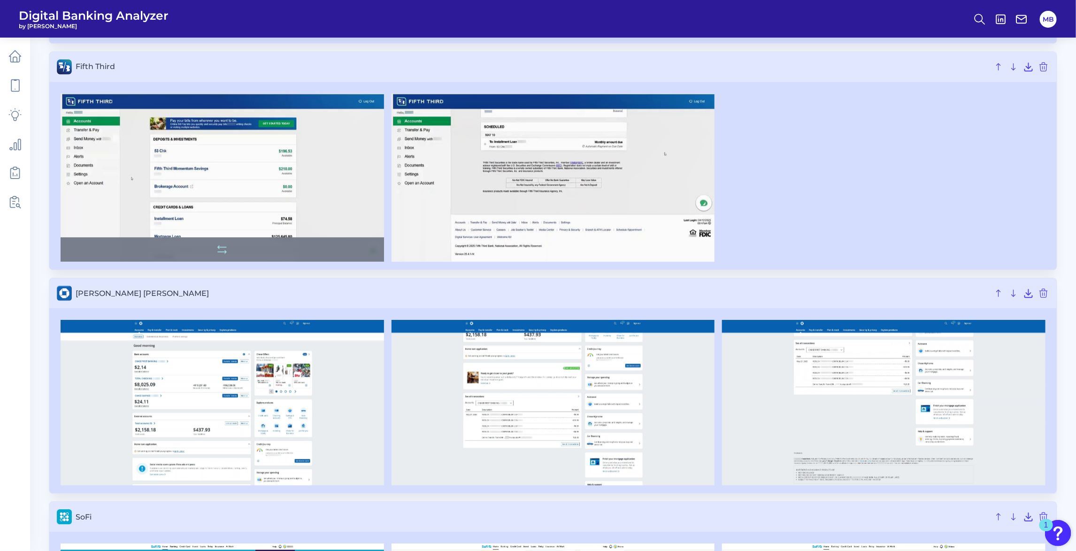
scroll to position [1408, 0]
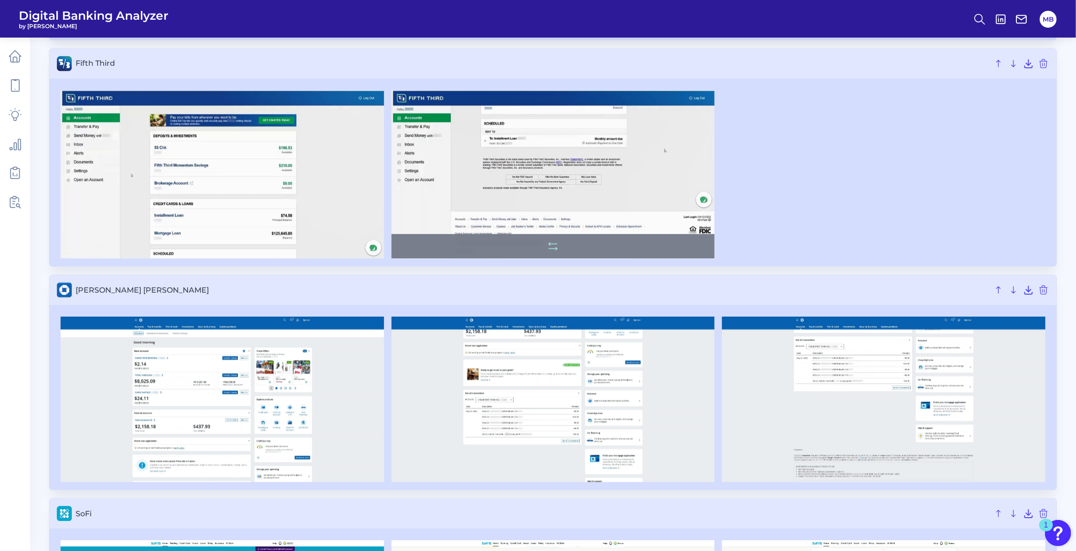
drag, startPoint x: 912, startPoint y: 207, endPoint x: 629, endPoint y: 207, distance: 282.6
click at [887, 207] on div at bounding box center [553, 174] width 992 height 168
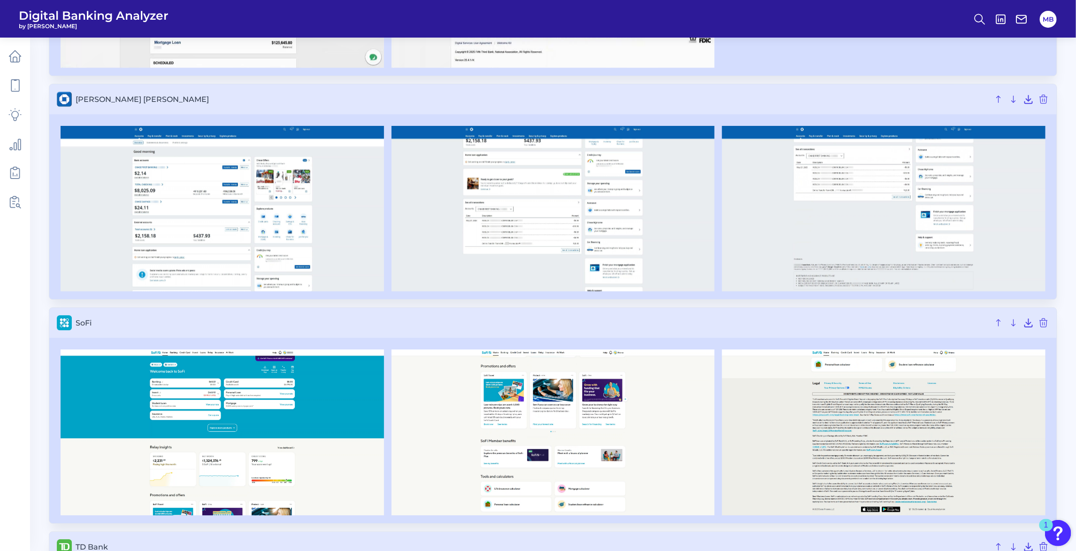
scroll to position [1643, 0]
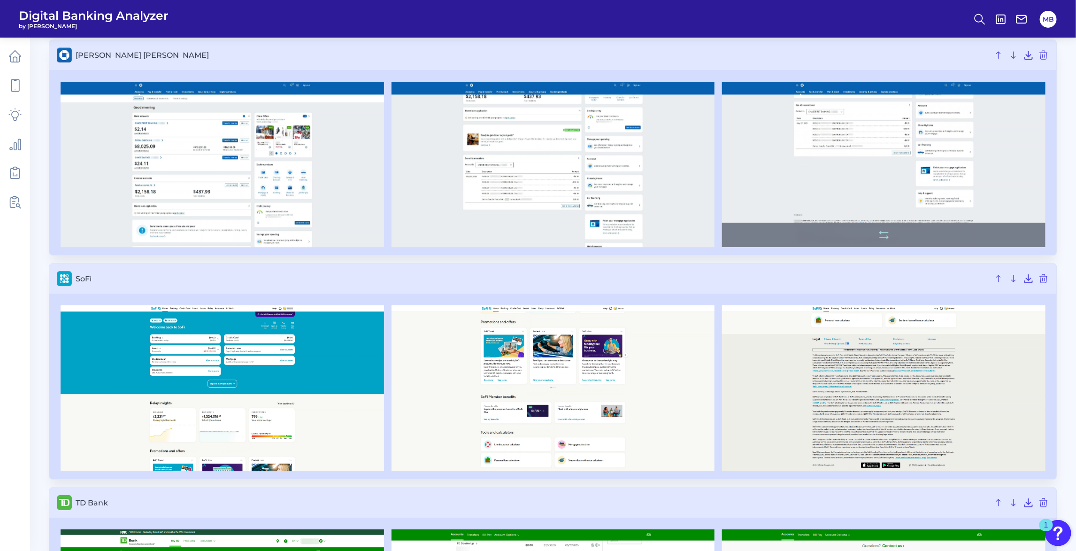
click at [887, 125] on img at bounding box center [883, 164] width 323 height 165
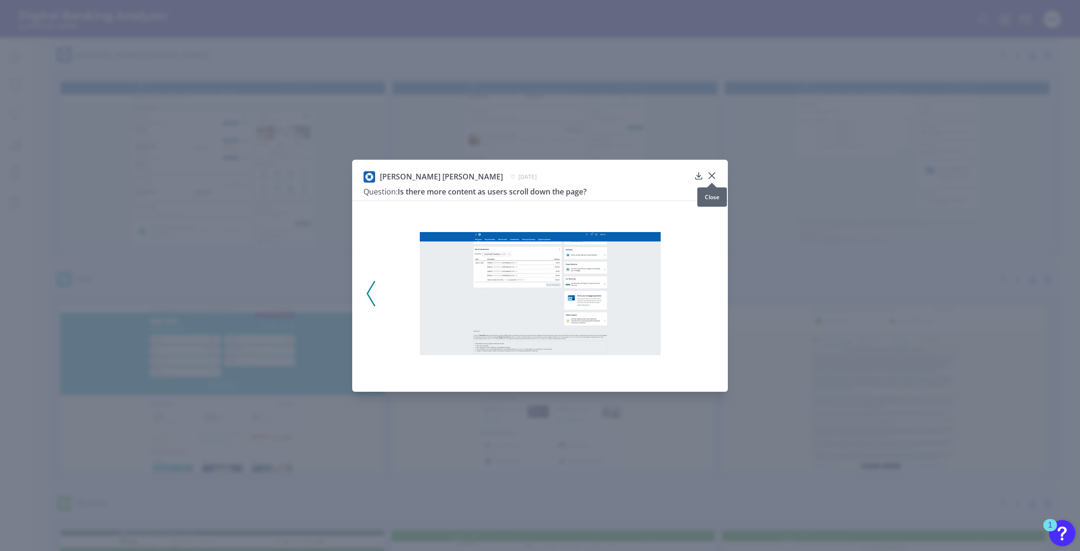
drag, startPoint x: 933, startPoint y: 125, endPoint x: 710, endPoint y: 176, distance: 228.3
click at [710, 176] on icon at bounding box center [711, 175] width 9 height 9
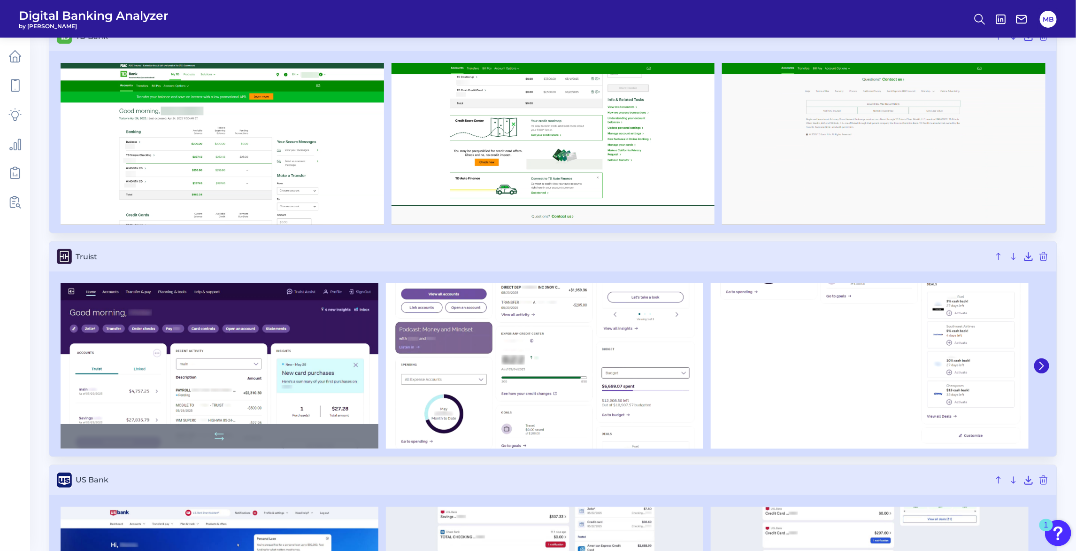
scroll to position [2124, 0]
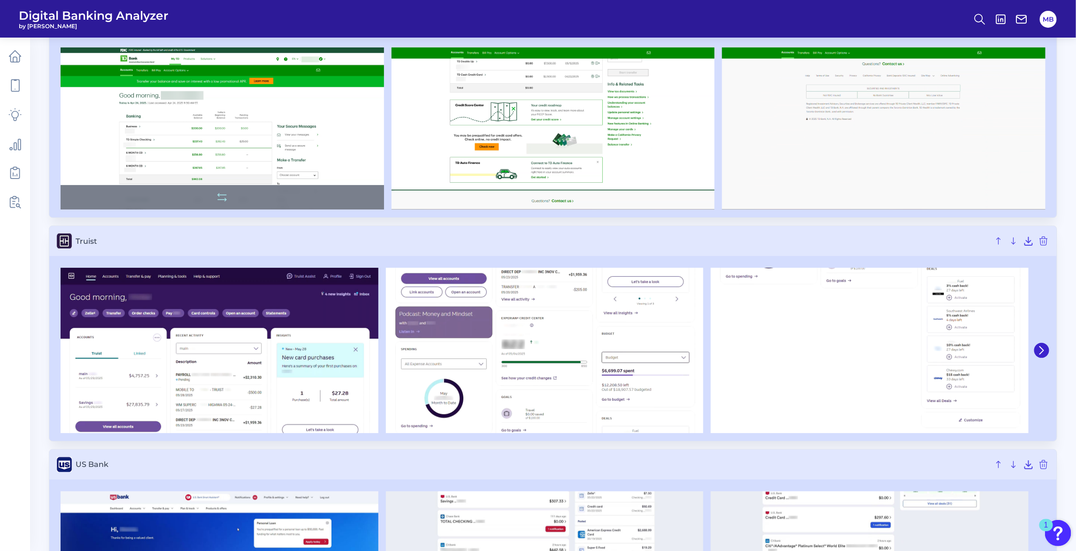
click at [339, 144] on img at bounding box center [222, 128] width 323 height 162
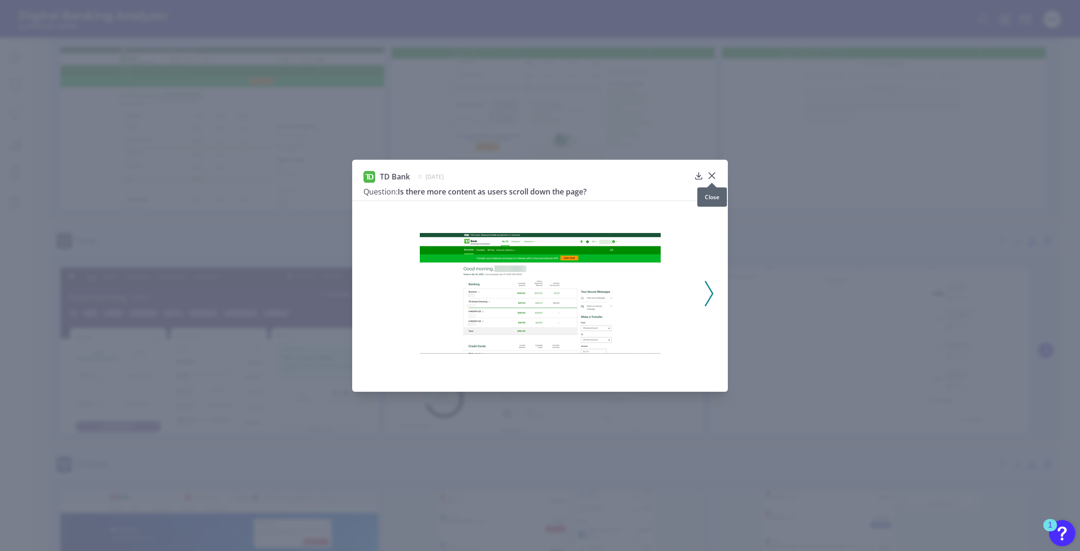
click at [710, 173] on icon at bounding box center [711, 175] width 9 height 9
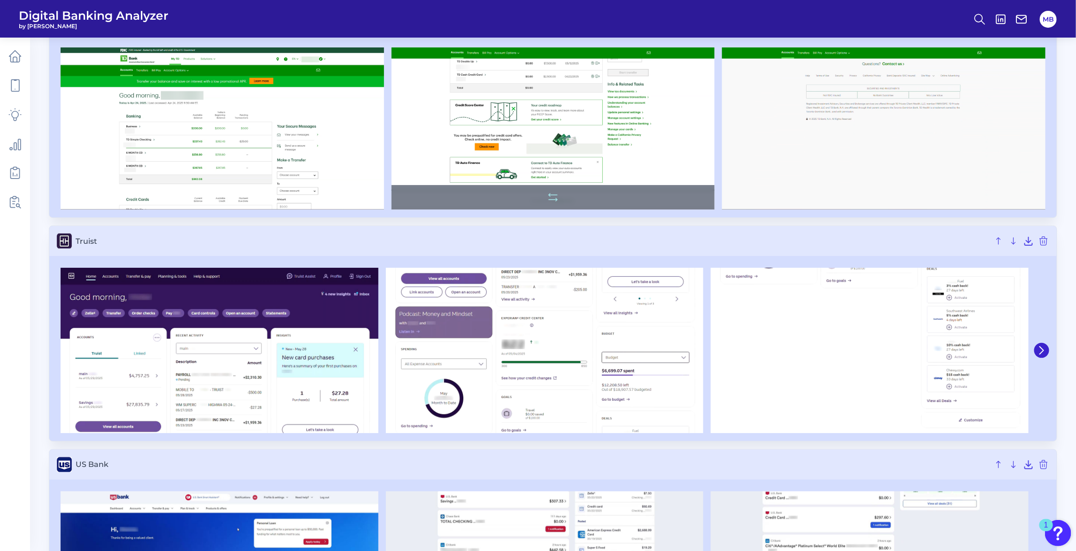
click at [556, 135] on img at bounding box center [552, 128] width 323 height 162
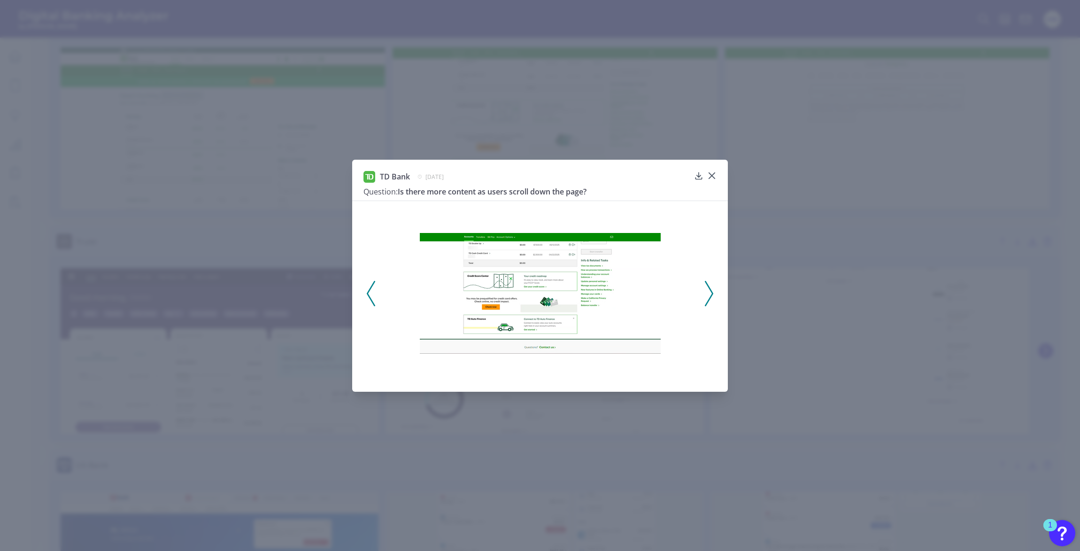
drag, startPoint x: 556, startPoint y: 135, endPoint x: 541, endPoint y: 169, distance: 37.0
click at [538, 169] on div "TD Bank [DATE] Question: Is there more content as users scroll down the page?" at bounding box center [540, 276] width 376 height 232
click at [714, 175] on icon at bounding box center [711, 175] width 9 height 9
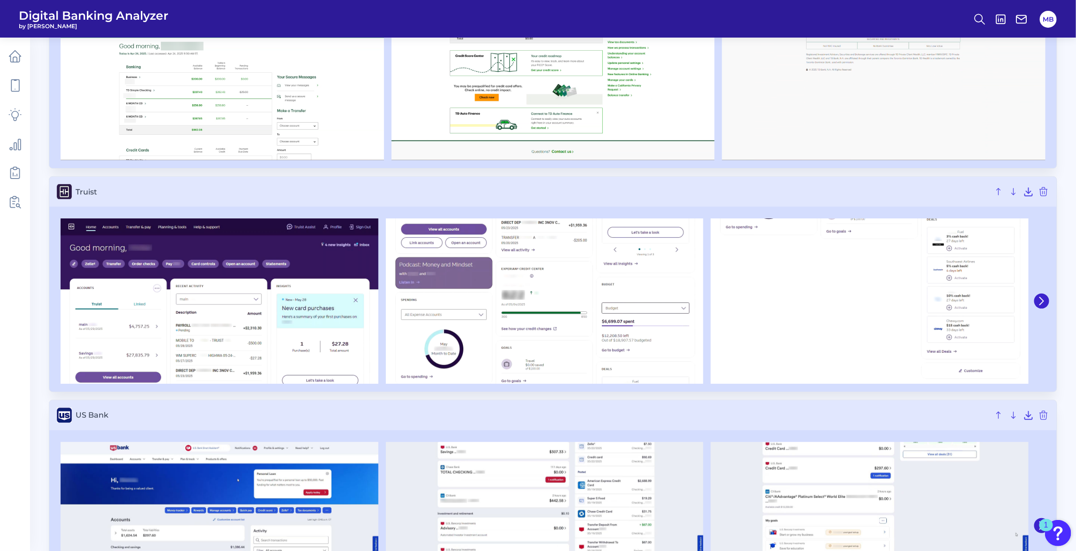
scroll to position [2242, 0]
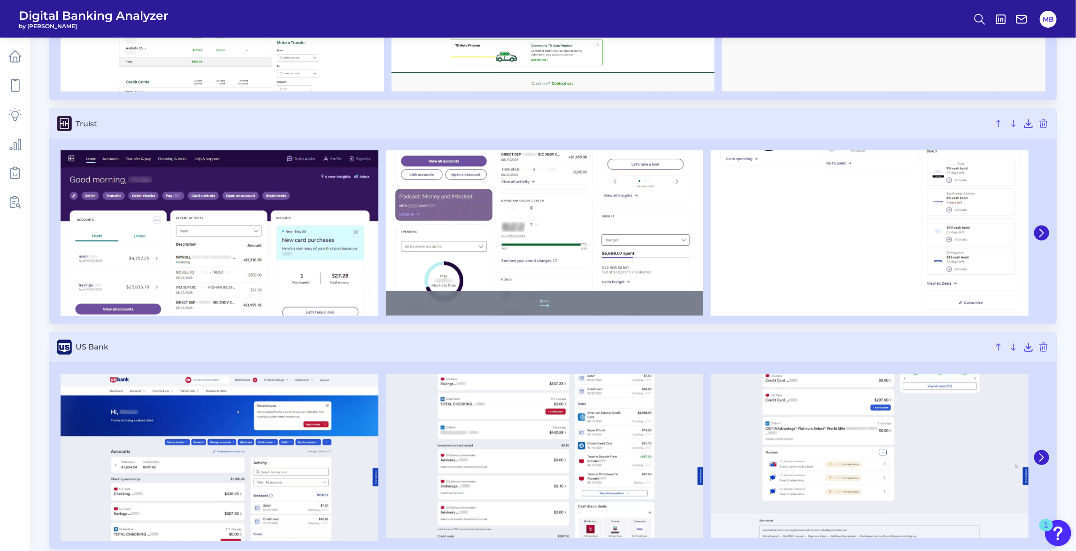
click at [583, 178] on img at bounding box center [545, 232] width 318 height 165
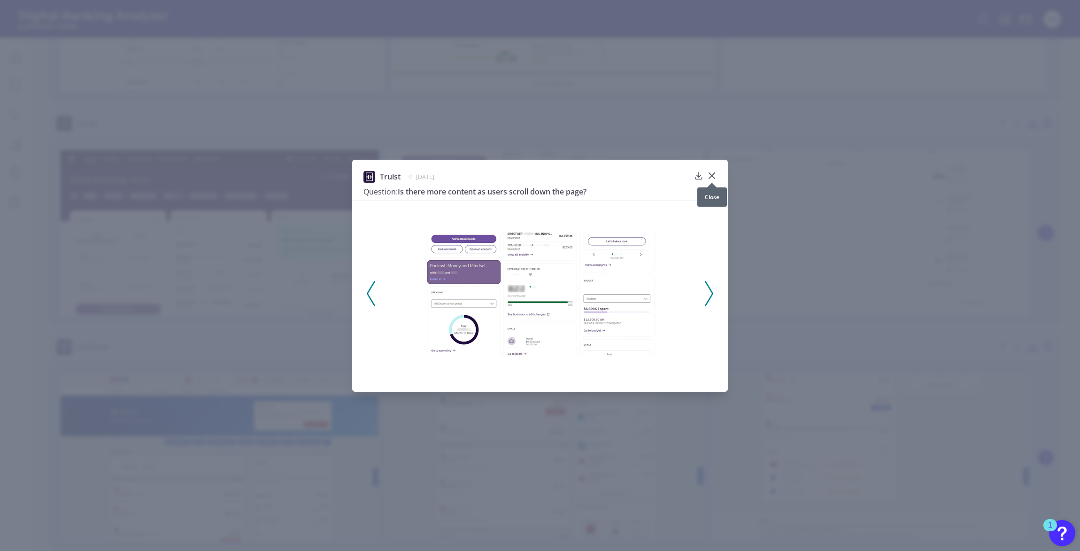
click at [713, 174] on icon at bounding box center [711, 175] width 9 height 9
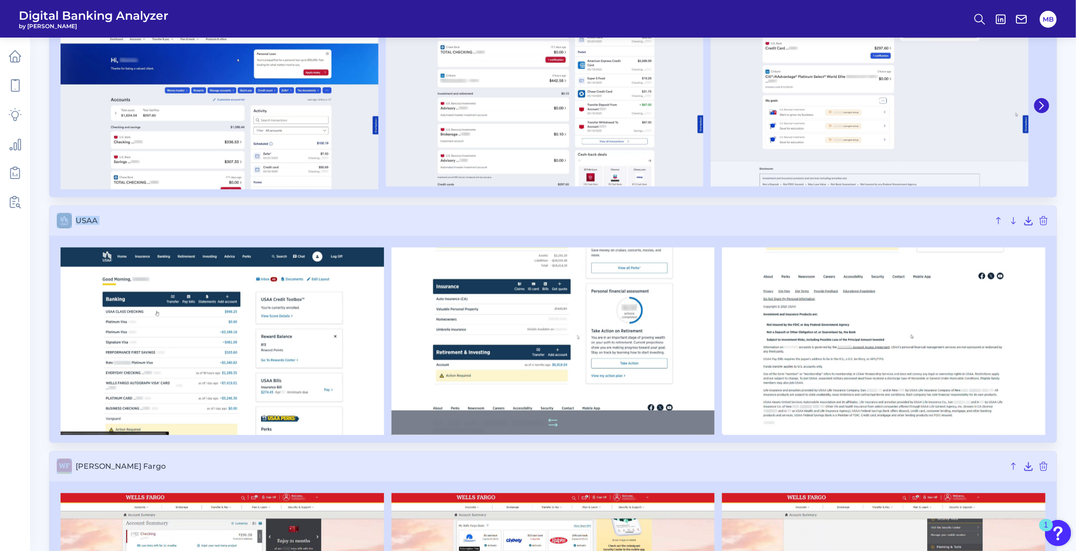
scroll to position [2707, 0]
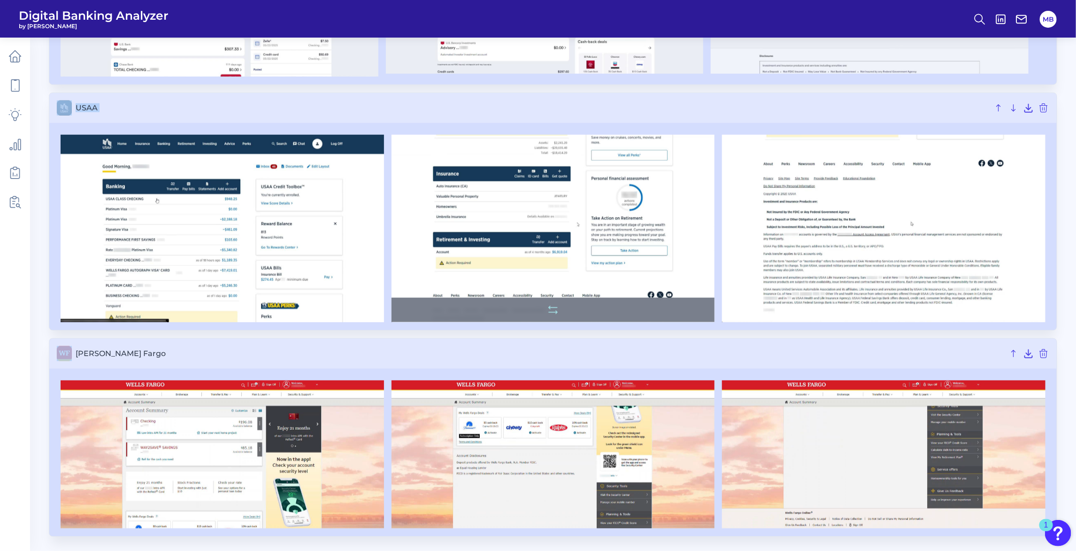
drag, startPoint x: 484, startPoint y: 346, endPoint x: 560, endPoint y: 263, distance: 112.3
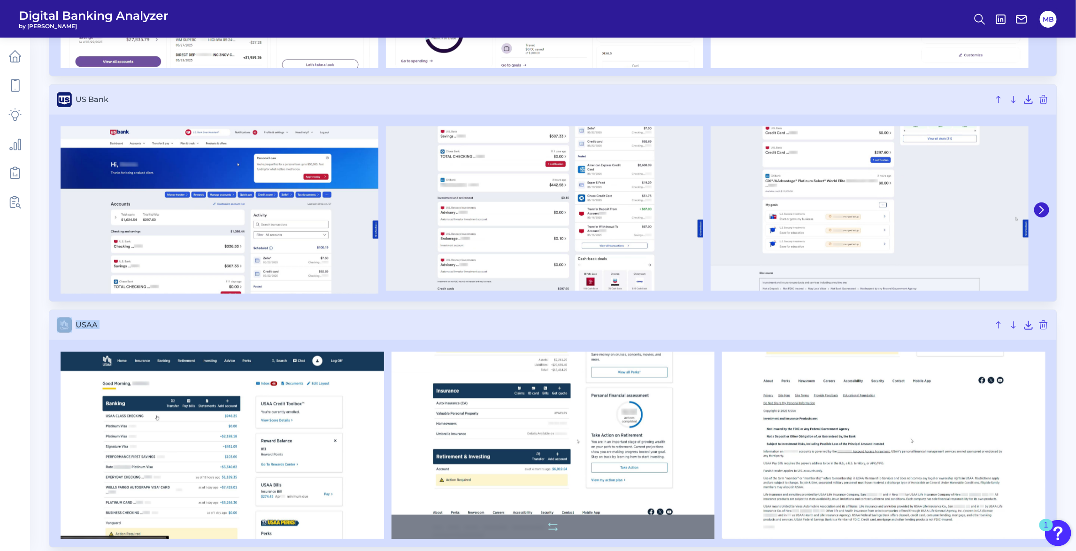
scroll to position [2473, 0]
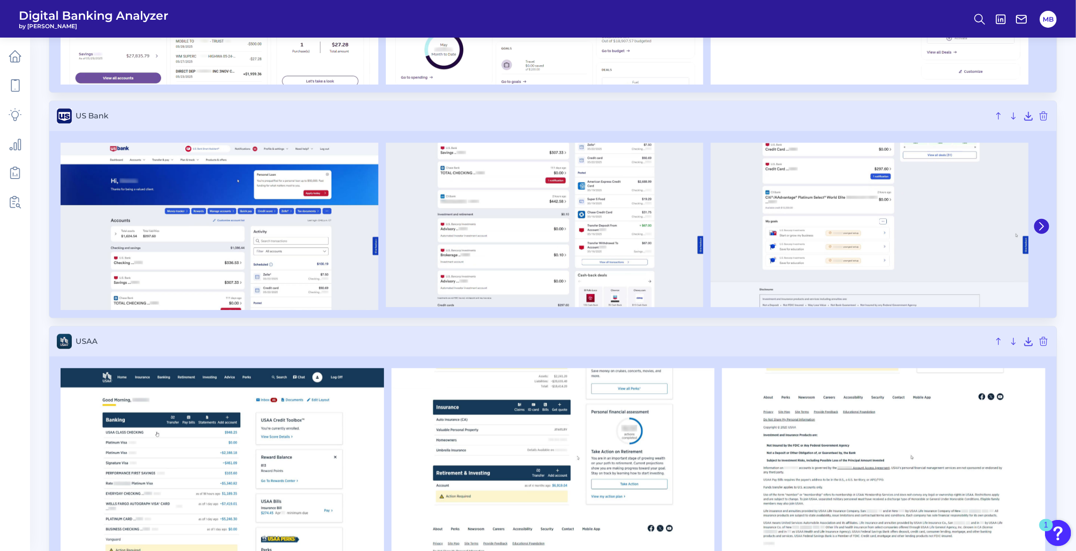
click at [367, 123] on h3 "US Bank" at bounding box center [552, 116] width 1007 height 30
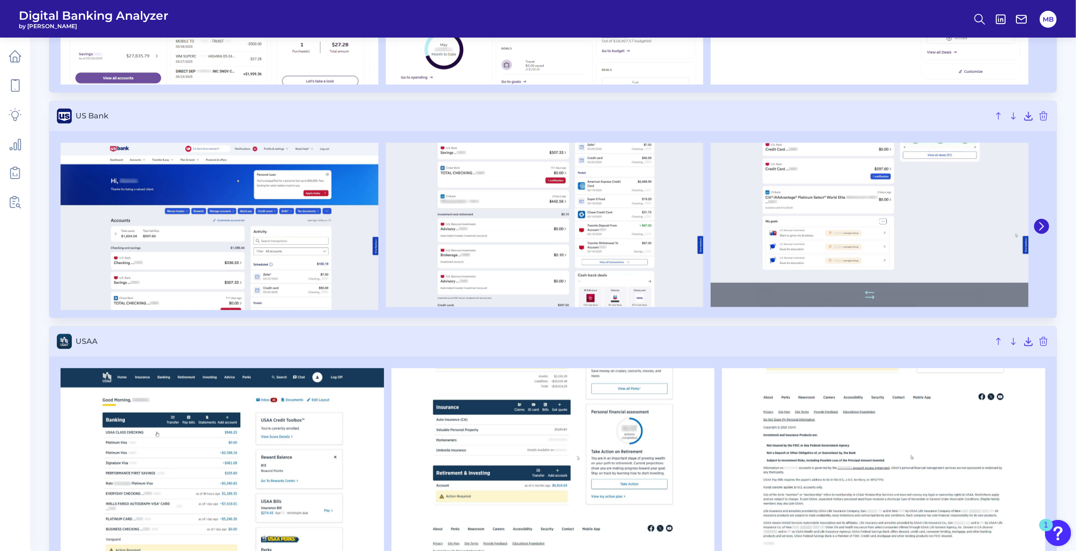
click at [887, 202] on img at bounding box center [870, 225] width 318 height 164
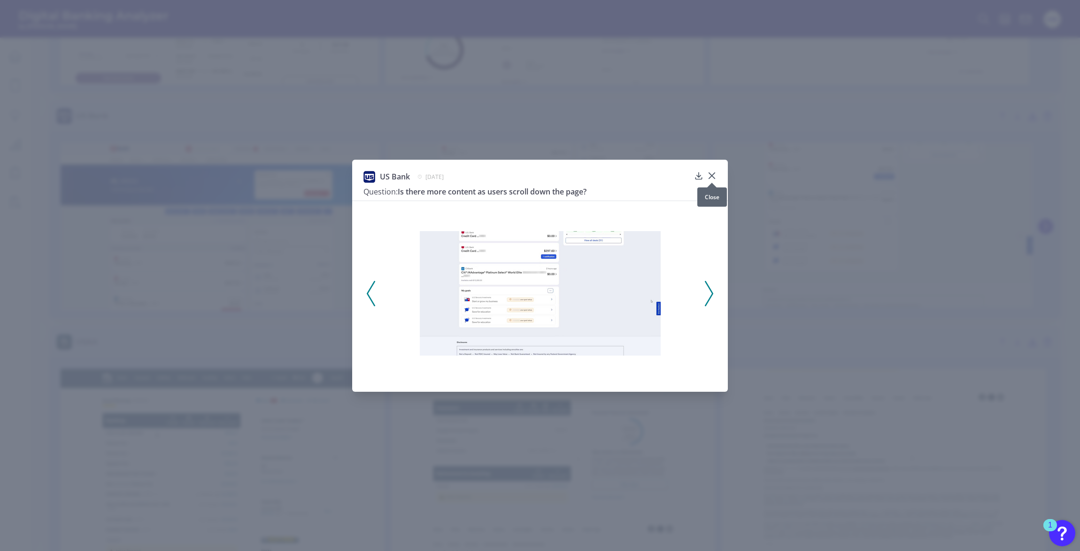
drag, startPoint x: 929, startPoint y: 205, endPoint x: 711, endPoint y: 176, distance: 220.2
click at [711, 176] on icon at bounding box center [712, 176] width 6 height 6
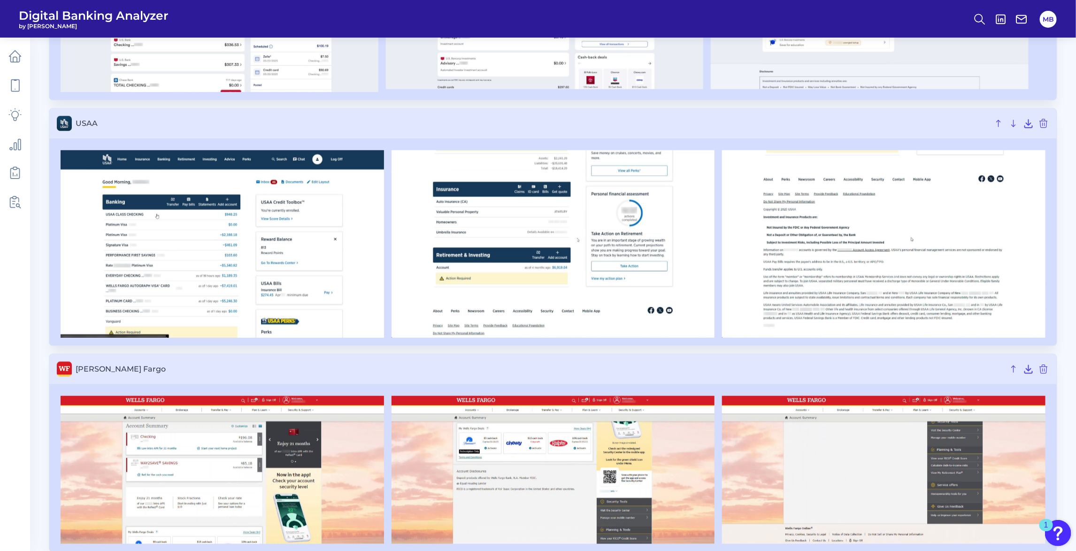
scroll to position [2707, 0]
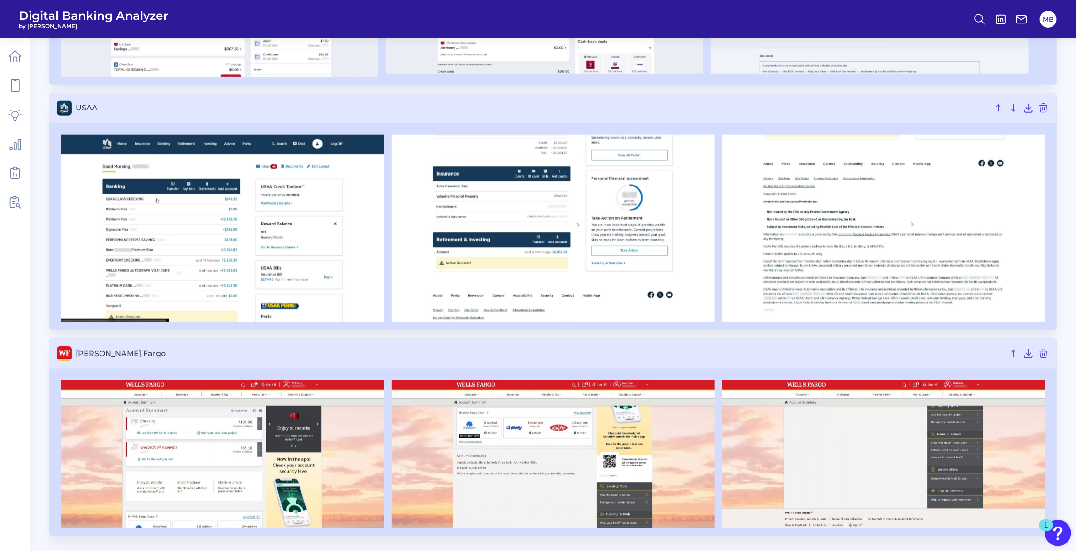
drag, startPoint x: 343, startPoint y: 360, endPoint x: 338, endPoint y: 355, distance: 6.3
click at [342, 360] on h3 "[PERSON_NAME] Fargo" at bounding box center [552, 353] width 1007 height 30
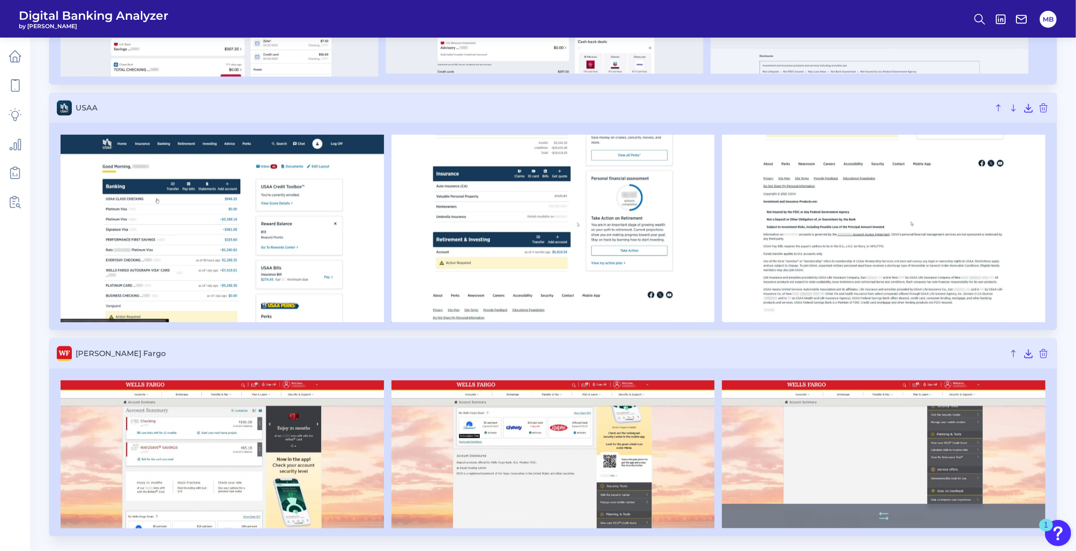
click at [828, 424] on img at bounding box center [883, 454] width 323 height 148
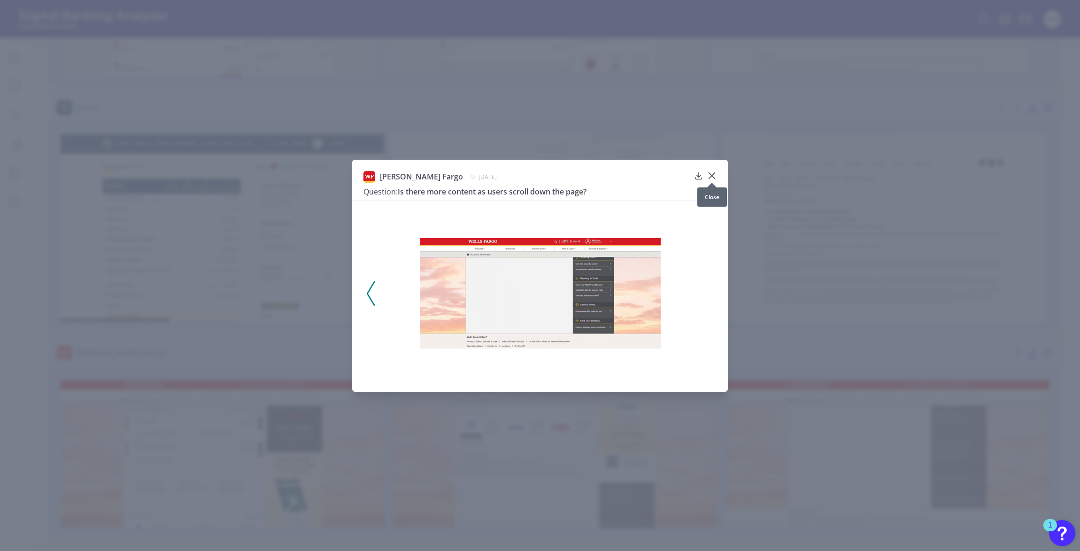
click at [712, 174] on icon at bounding box center [711, 175] width 9 height 9
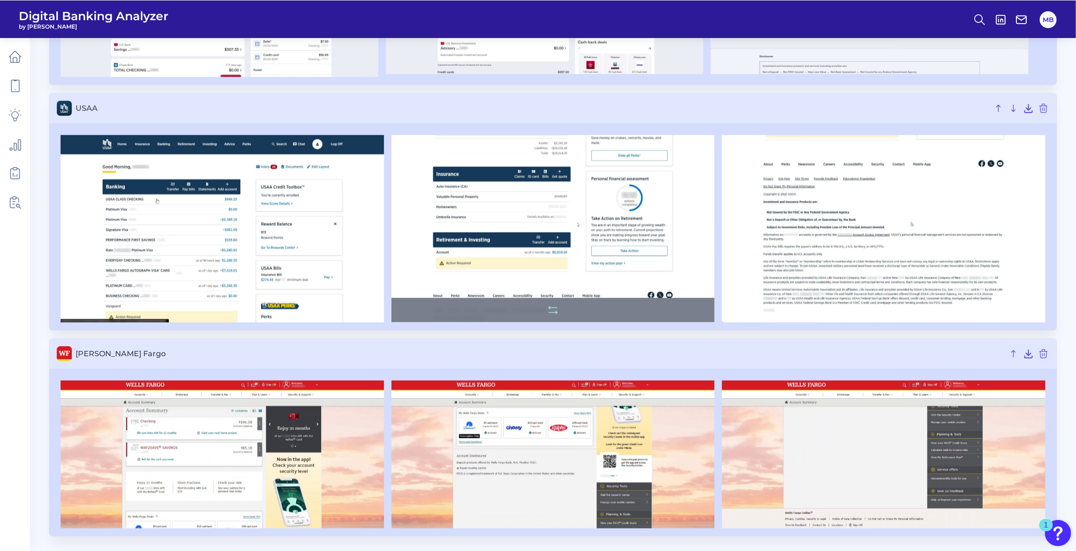
scroll to position [2706, 0]
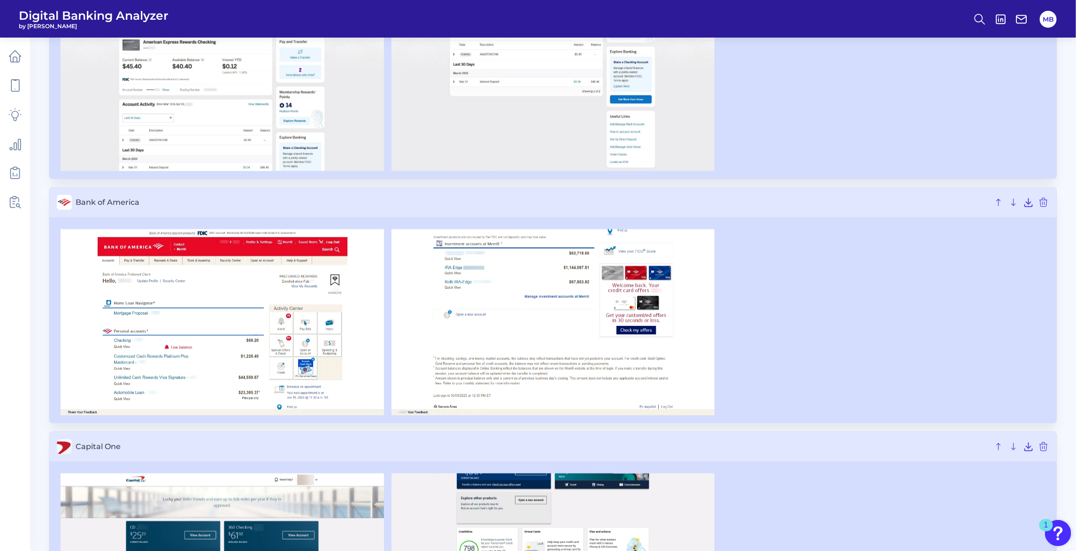
scroll to position [293, 0]
